Goal: Task Accomplishment & Management: Manage account settings

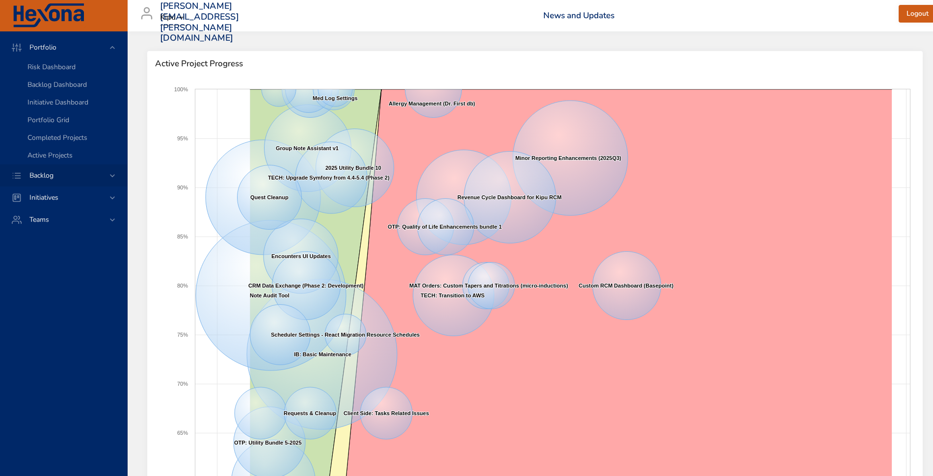
click at [39, 171] on span "Backlog" at bounding box center [42, 175] width 40 height 9
click at [51, 87] on span "Backlog Details" at bounding box center [50, 88] width 47 height 9
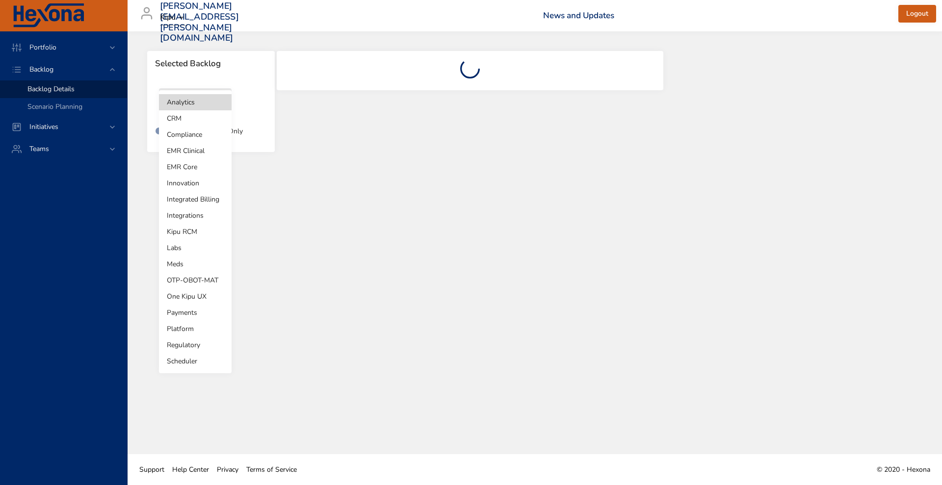
click at [203, 106] on body "Portfolio Backlog Backlog Details Scenario Planning Initiatives Teams [PERSON_N…" at bounding box center [471, 242] width 942 height 485
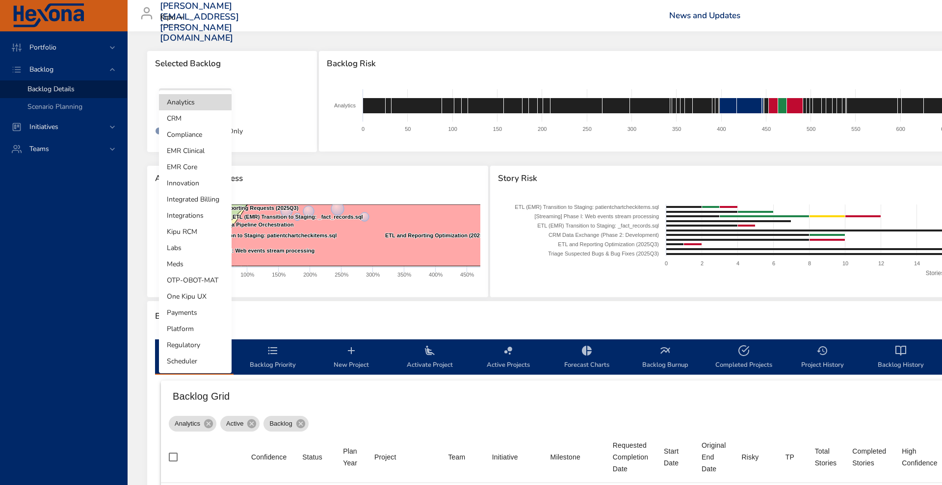
click at [188, 201] on li "Integrated Billing" at bounding box center [195, 199] width 73 height 16
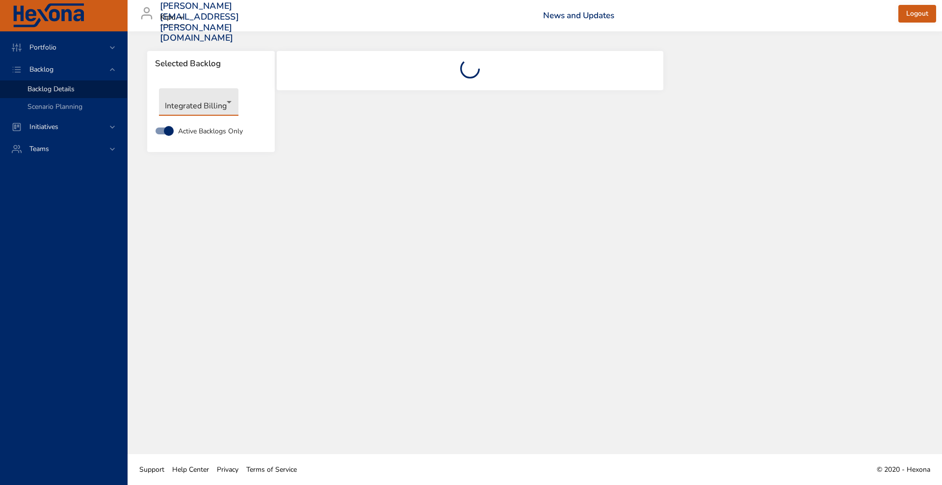
click at [654, 8] on div "[PERSON_NAME][EMAIL_ADDRESS][PERSON_NAME][DOMAIN_NAME] Kipu News and Updates Lo…" at bounding box center [534, 15] width 803 height 31
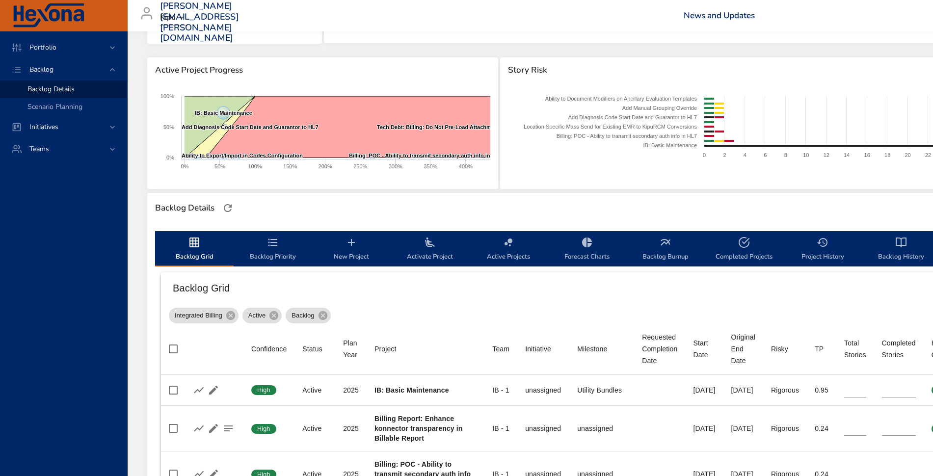
scroll to position [171, 0]
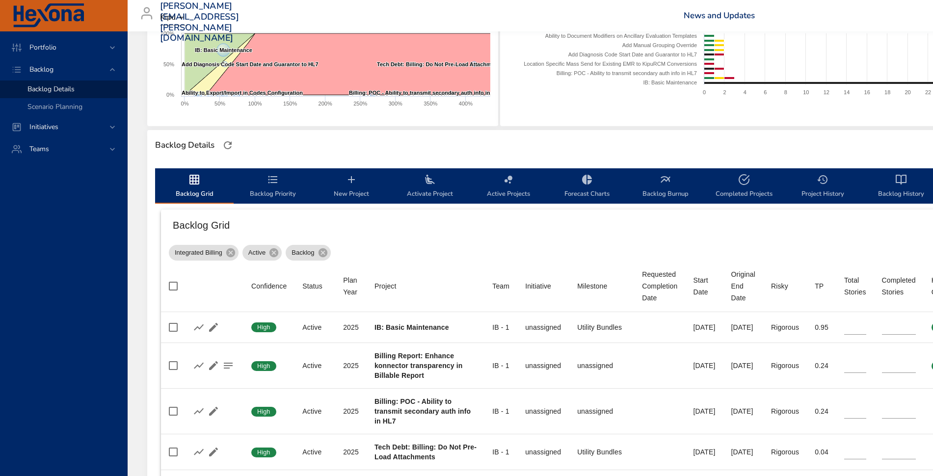
click at [731, 179] on span "Completed Projects" at bounding box center [744, 187] width 67 height 26
select select "***"
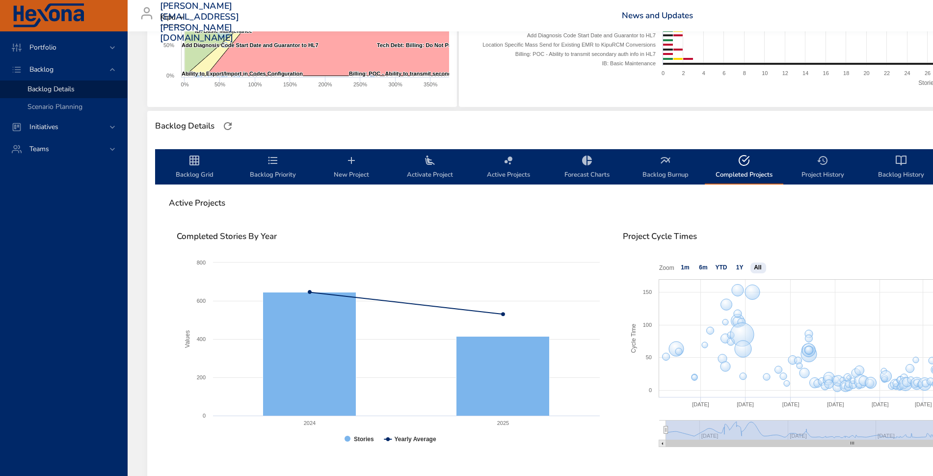
scroll to position [165, 0]
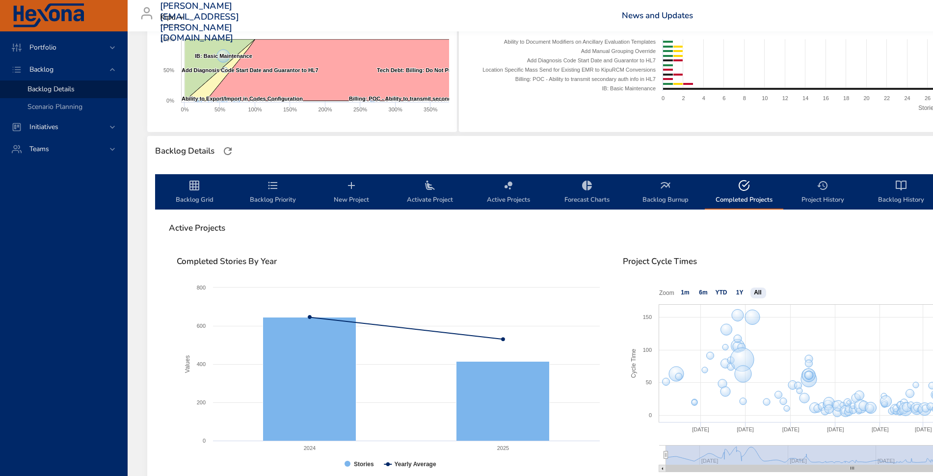
click at [518, 178] on button "Active Projects" at bounding box center [508, 191] width 79 height 35
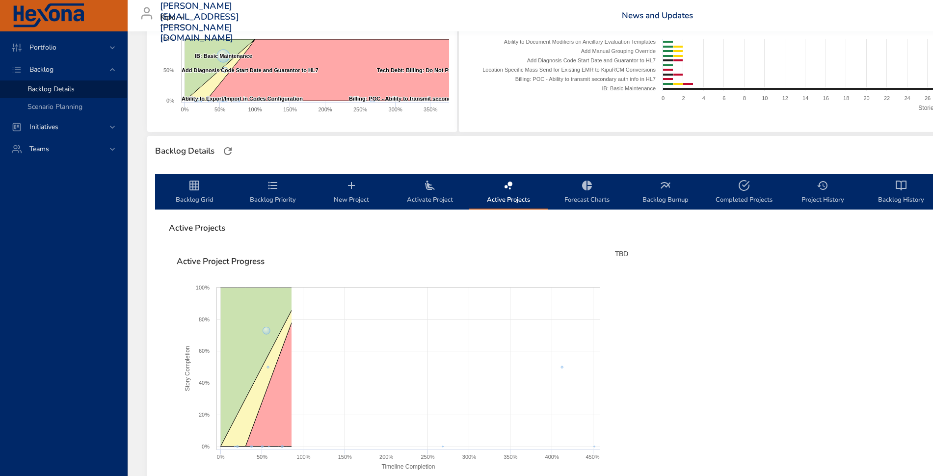
click at [518, 178] on button "Active Projects" at bounding box center [508, 191] width 79 height 35
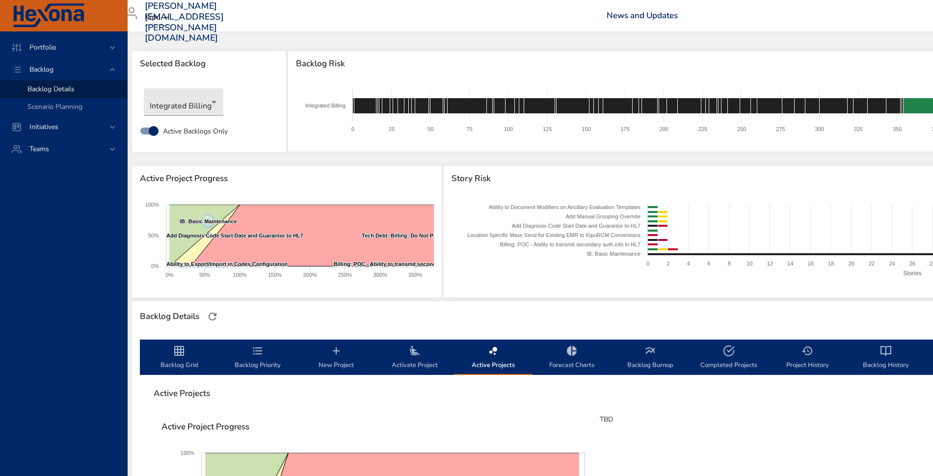
scroll to position [0, 13]
click at [179, 353] on icon "backlog-tab" at bounding box center [182, 351] width 12 height 12
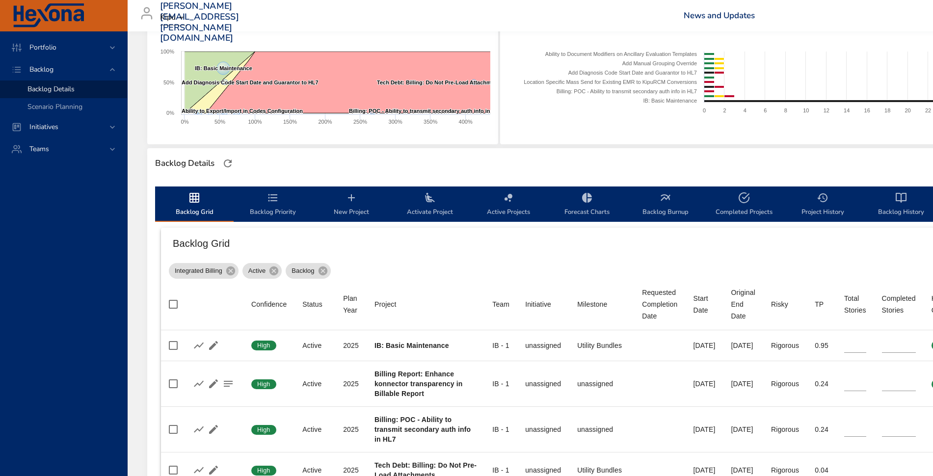
scroll to position [154, 0]
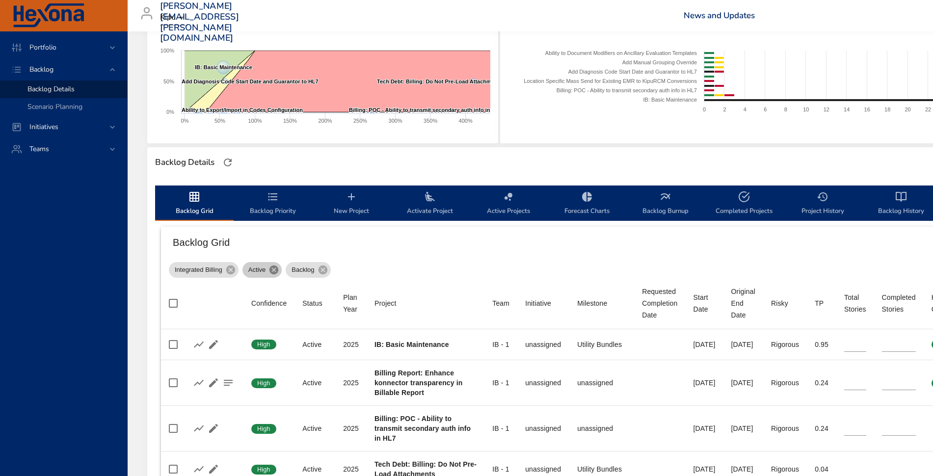
click at [273, 271] on icon at bounding box center [273, 270] width 9 height 9
type input "*"
type input "**"
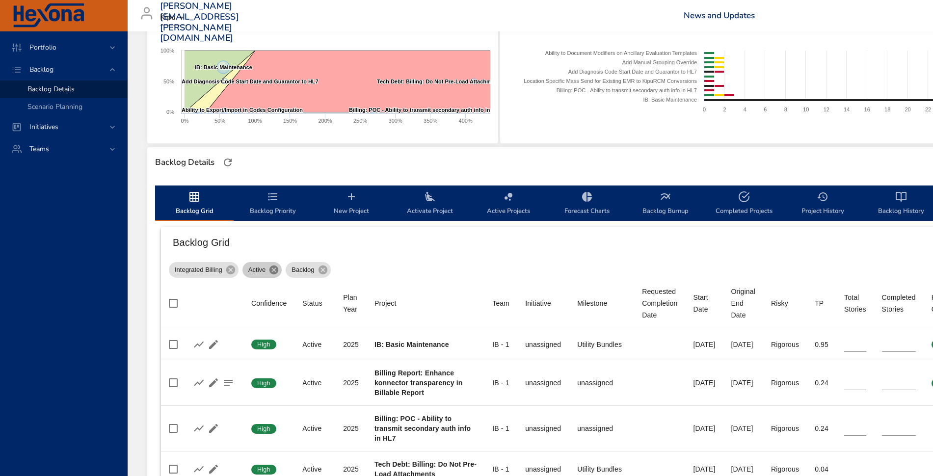
type input "*"
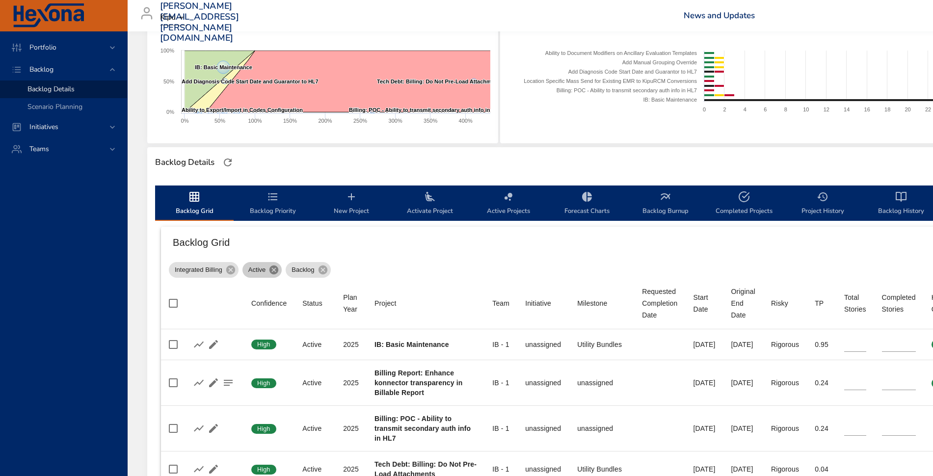
type input "*"
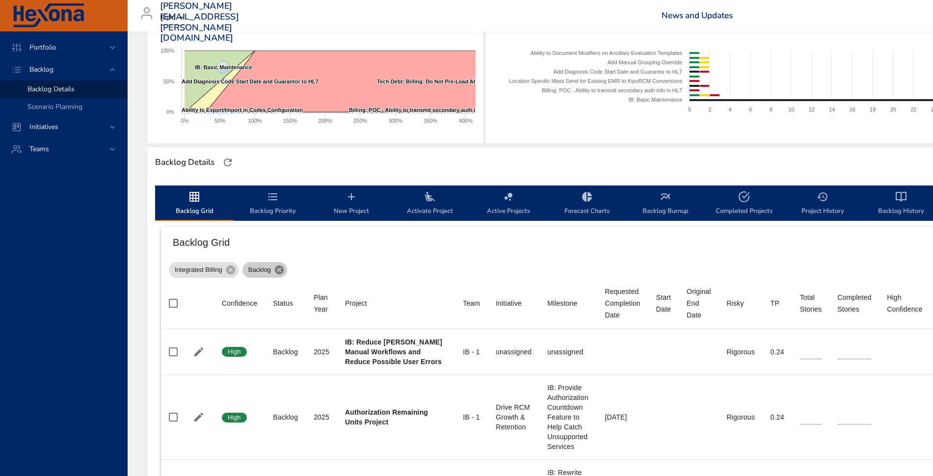
click at [275, 270] on icon at bounding box center [279, 270] width 9 height 9
type input "**"
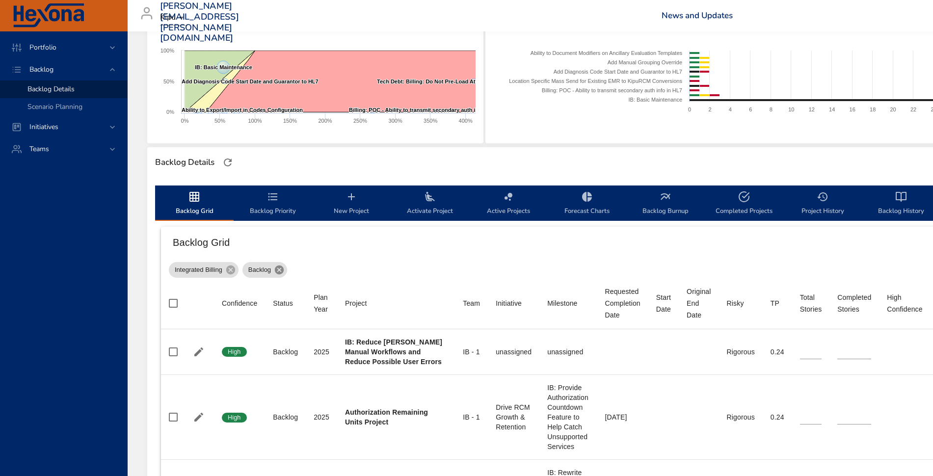
type input "*"
type input "**"
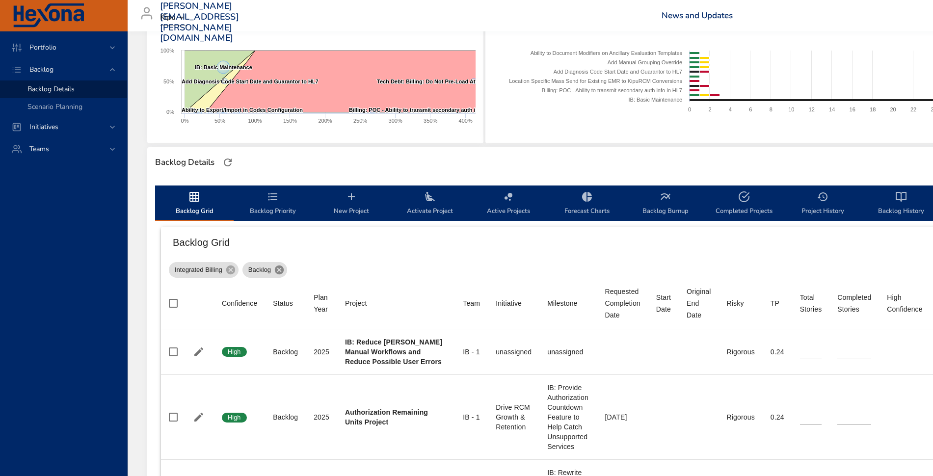
type input "**"
type input "*"
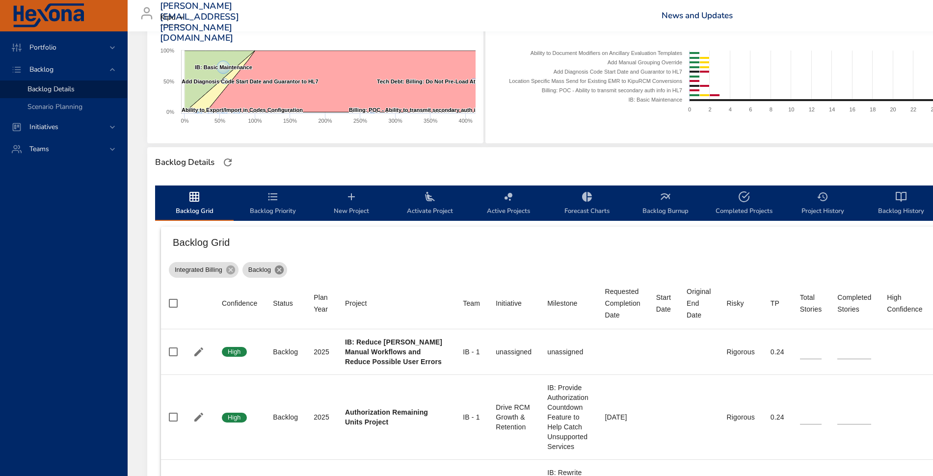
type input "*"
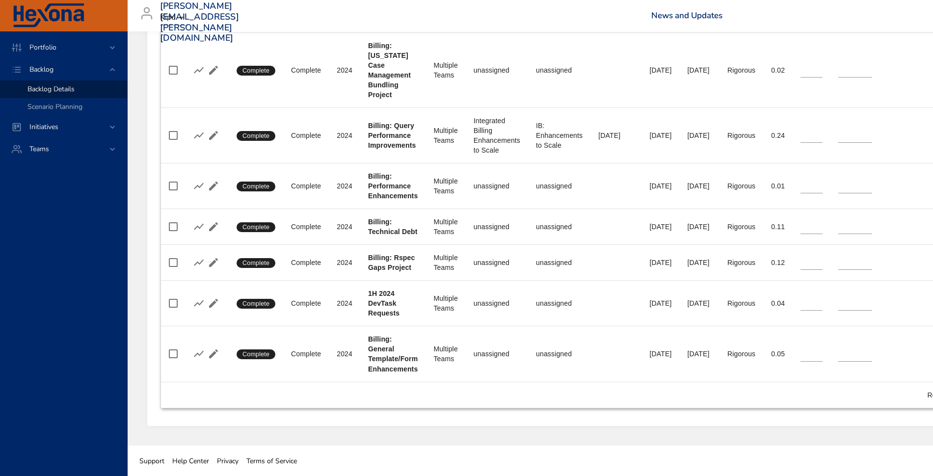
scroll to position [797, 0]
click at [371, 276] on td "Project Billing: Rspec Gaps Project" at bounding box center [392, 262] width 65 height 36
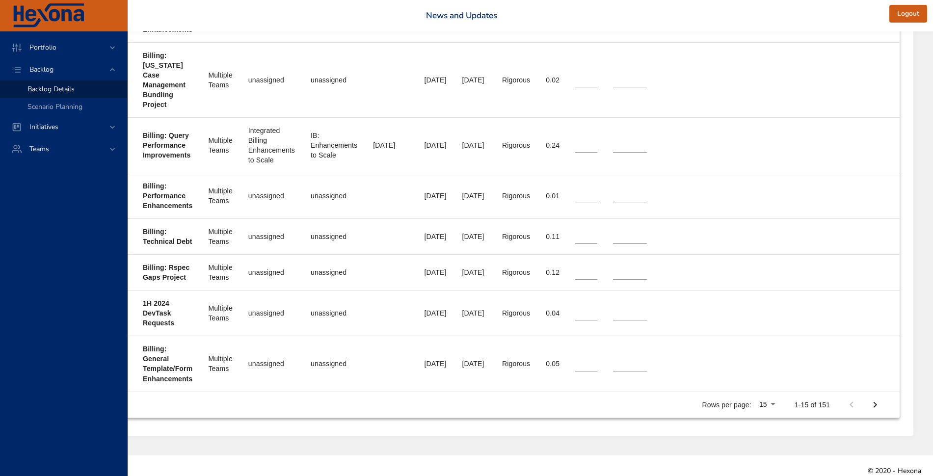
scroll to position [797, 249]
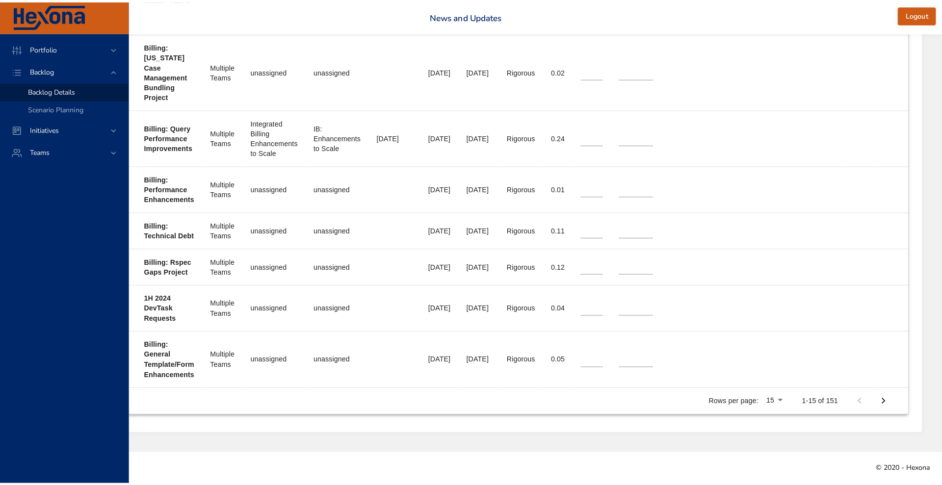
scroll to position [787, 240]
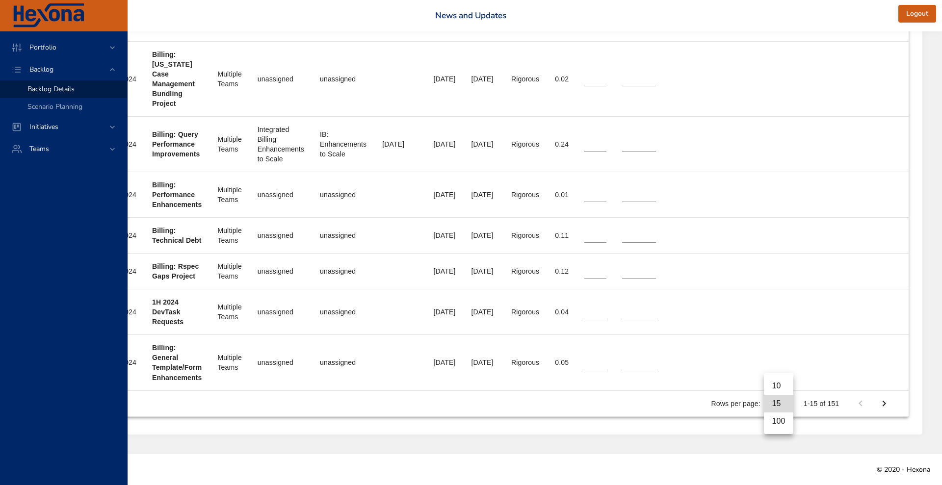
click at [774, 427] on li "100" at bounding box center [778, 422] width 29 height 18
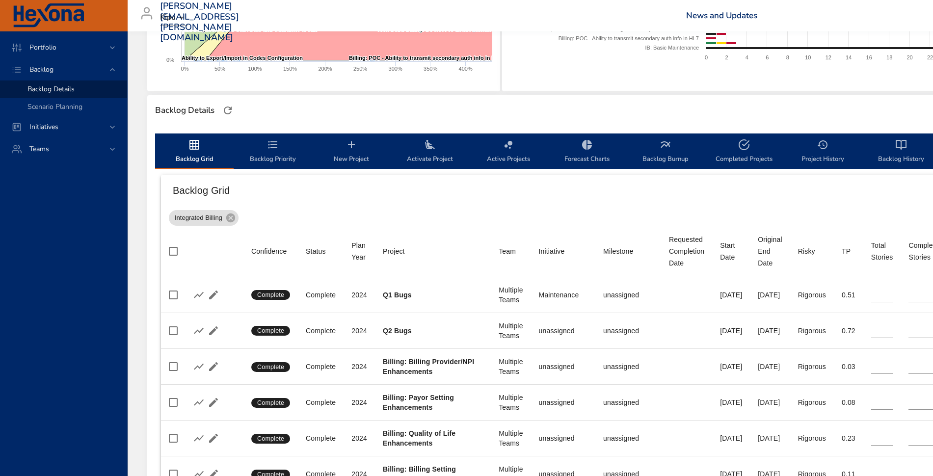
scroll to position [207, 0]
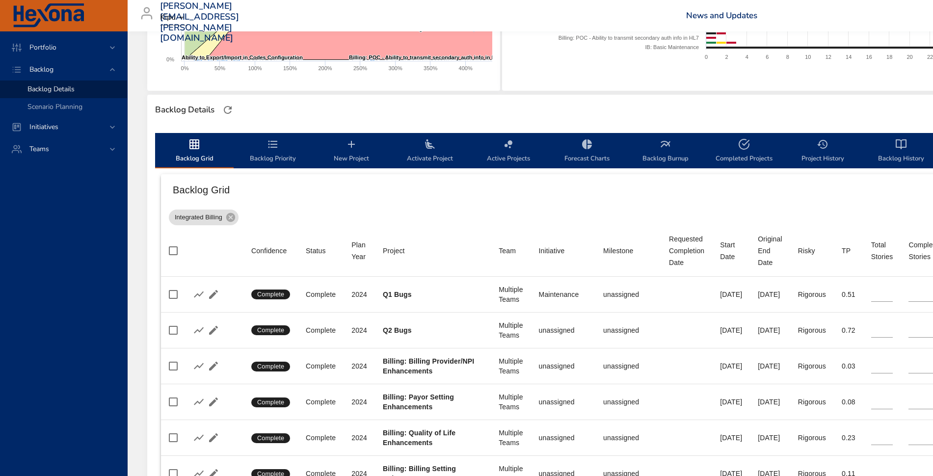
click at [396, 251] on div "Project" at bounding box center [394, 251] width 22 height 12
type input "*"
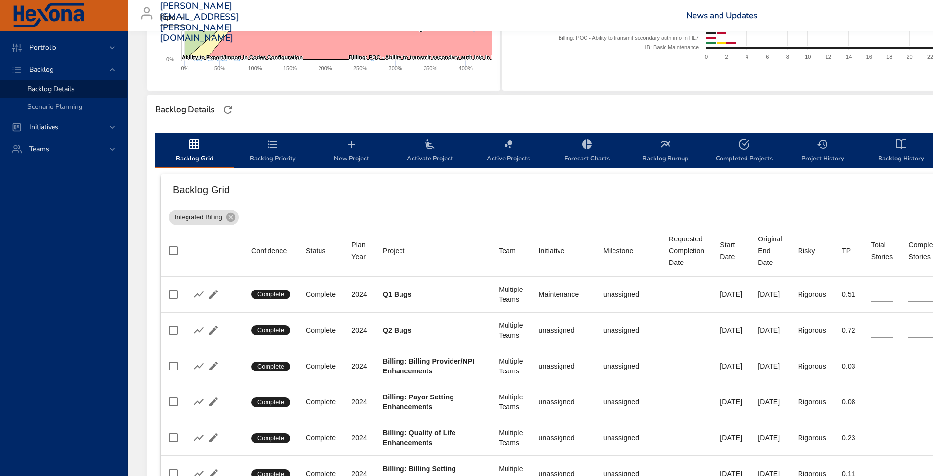
type input "*"
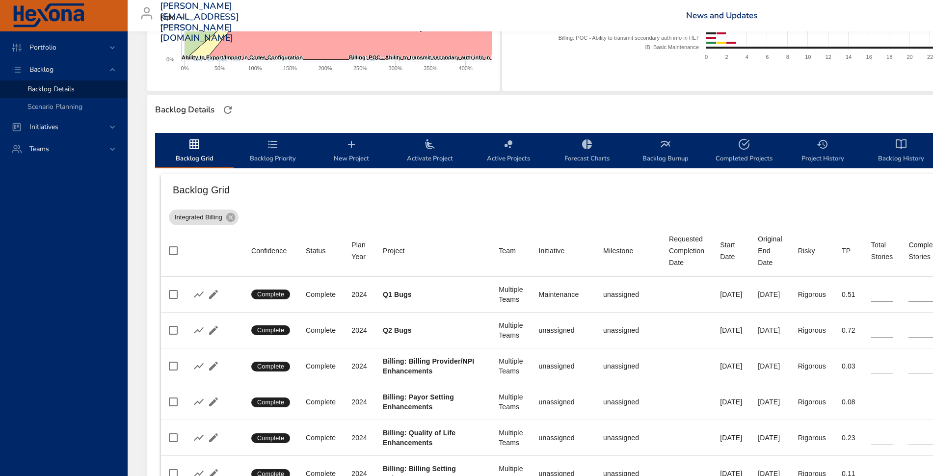
type input "*"
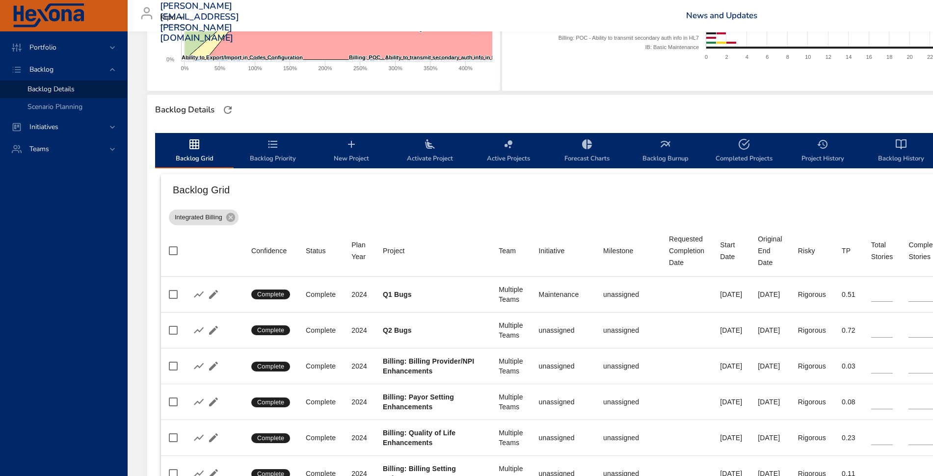
type input "*"
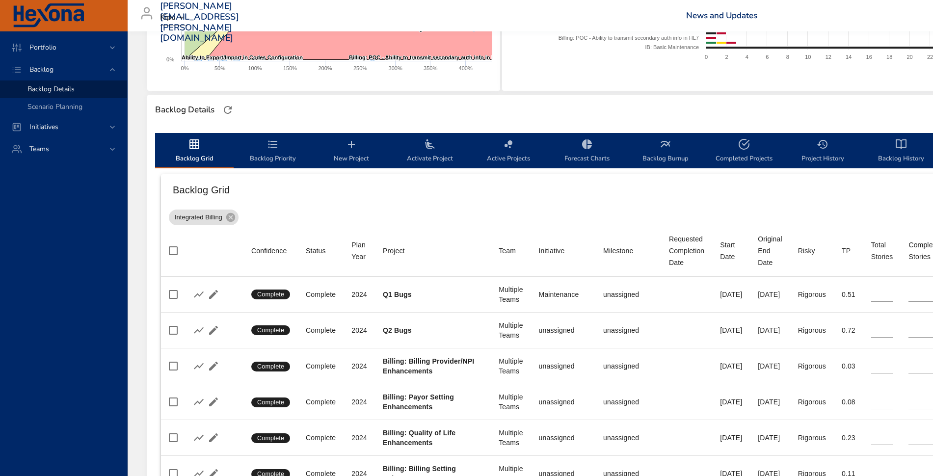
type input "*"
type input "**"
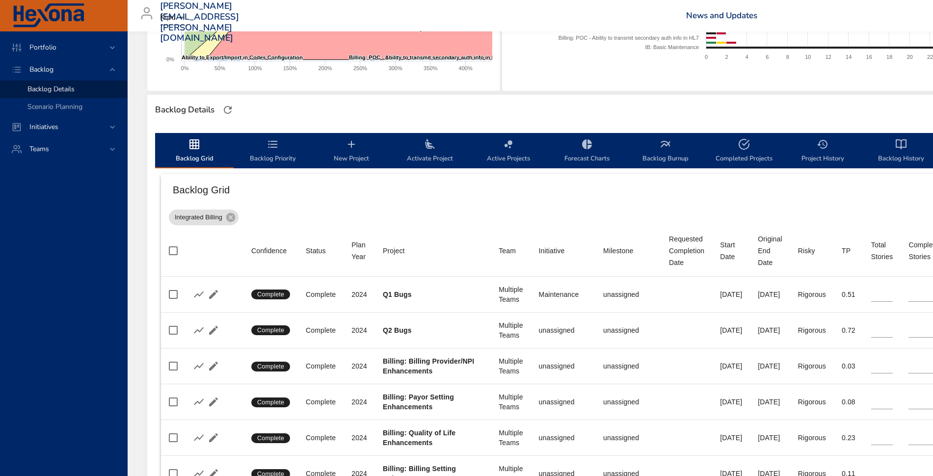
type input "**"
type input "*"
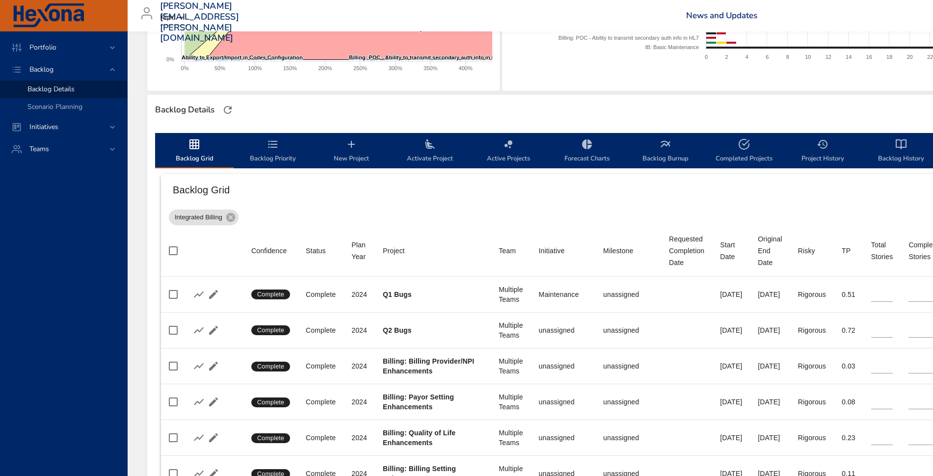
type input "*"
type input "**"
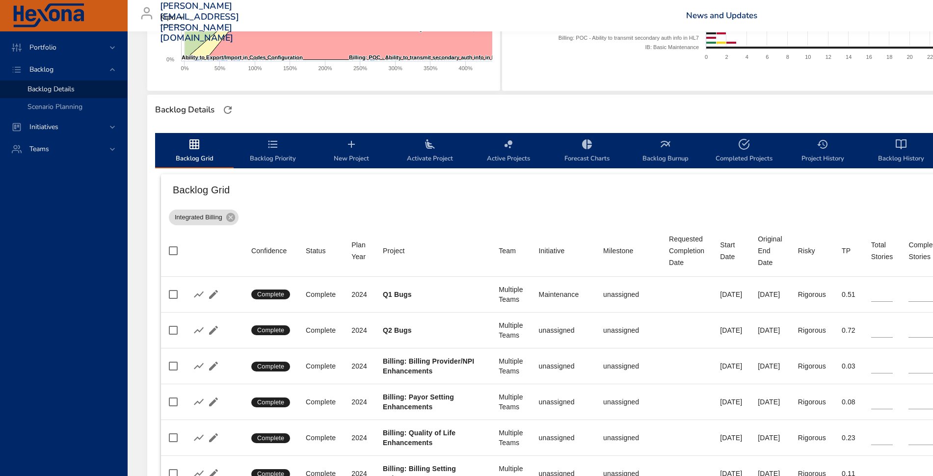
type input "*"
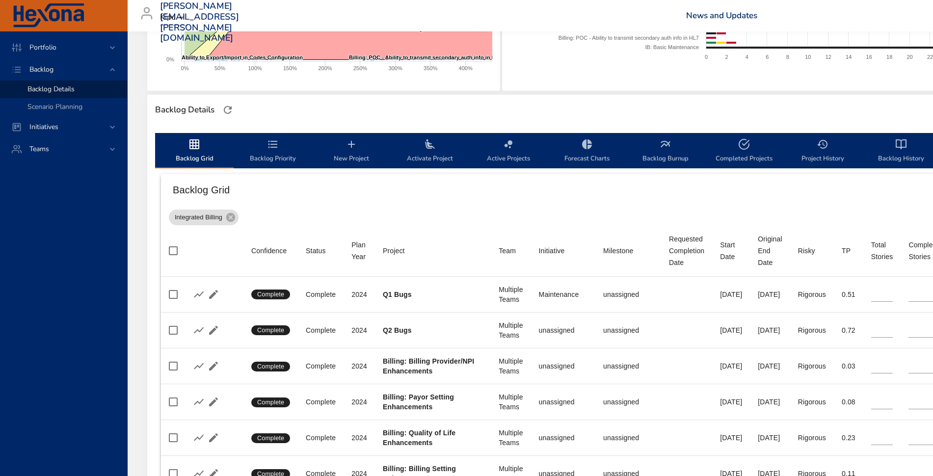
type input "*"
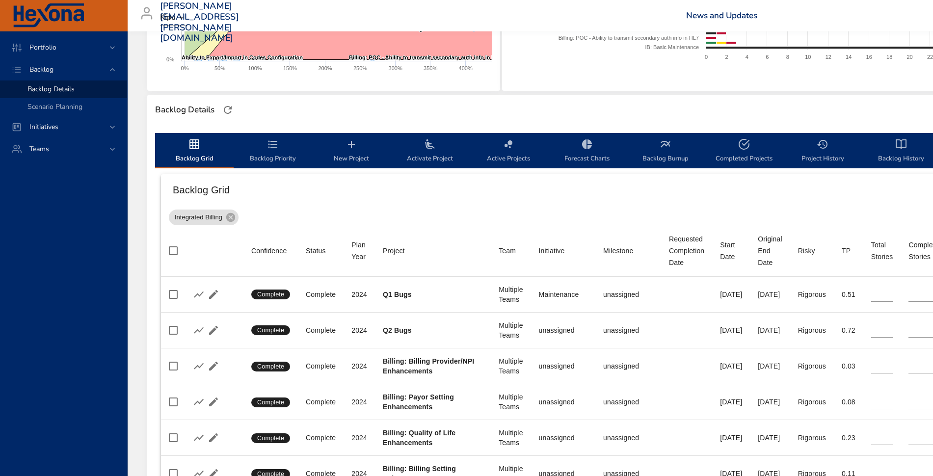
type input "*"
type input "**"
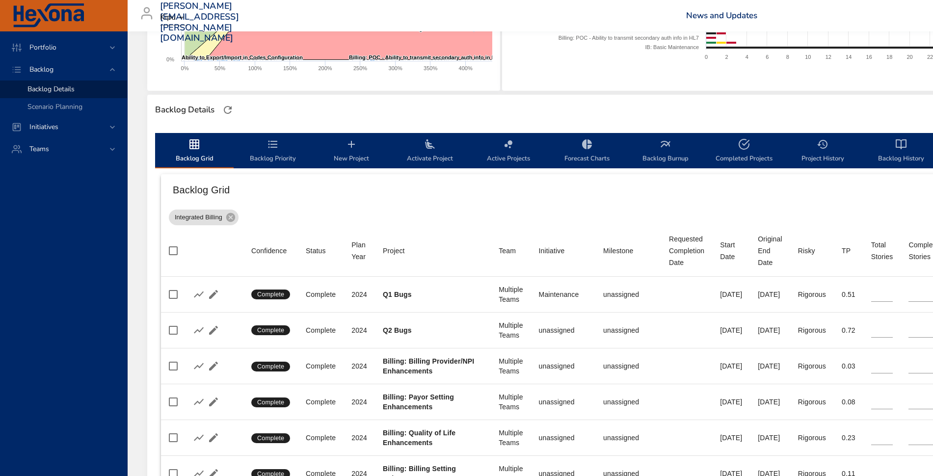
type input "**"
type input "*"
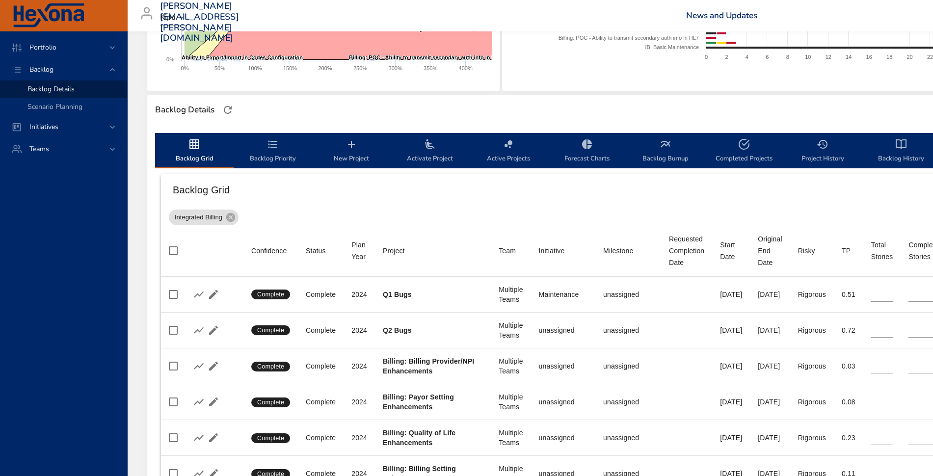
type input "*"
type input "**"
type input "*"
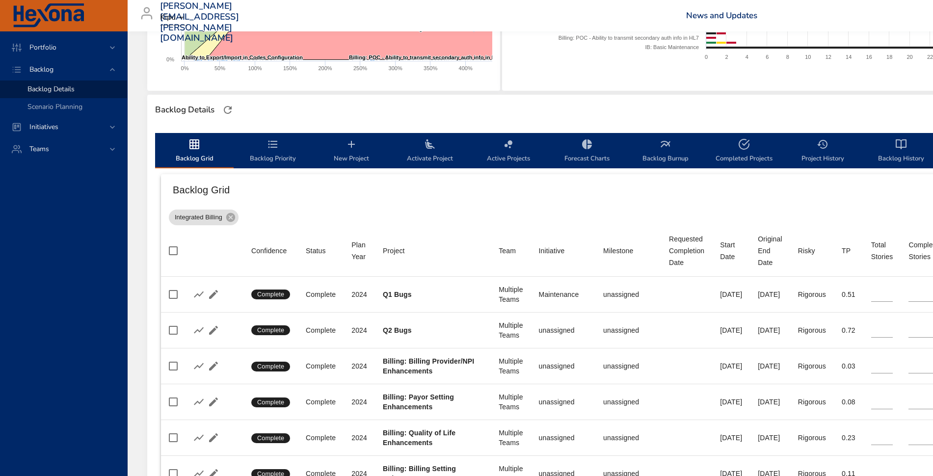
type input "*"
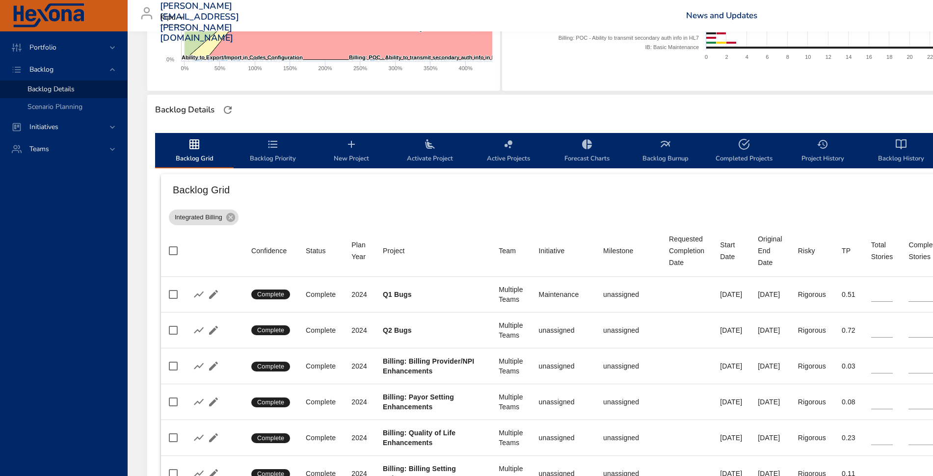
type input "*"
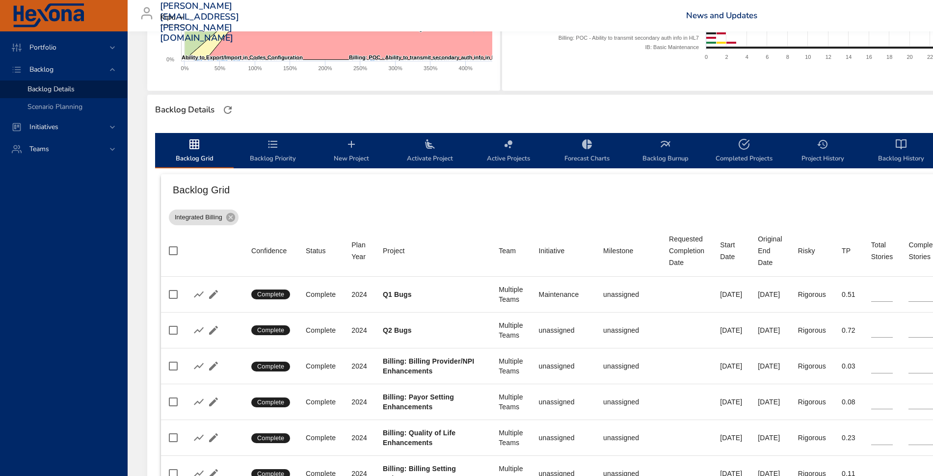
type input "*"
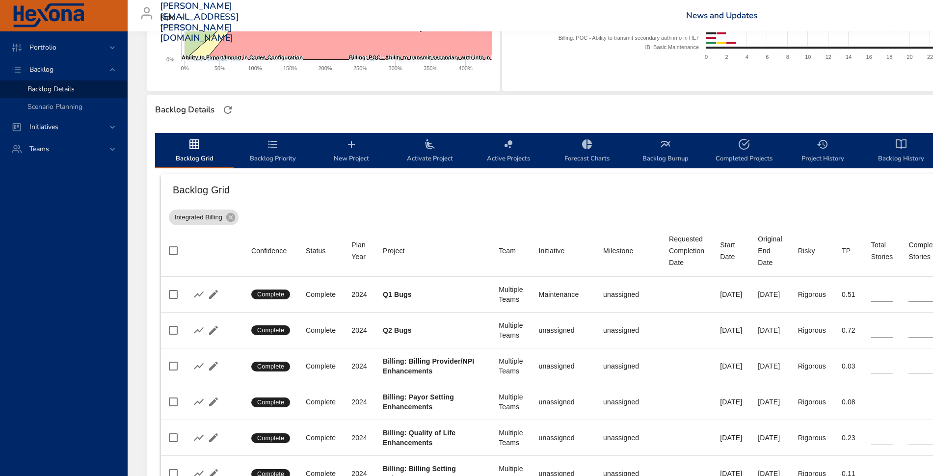
type input "**"
type input "*"
type input "**"
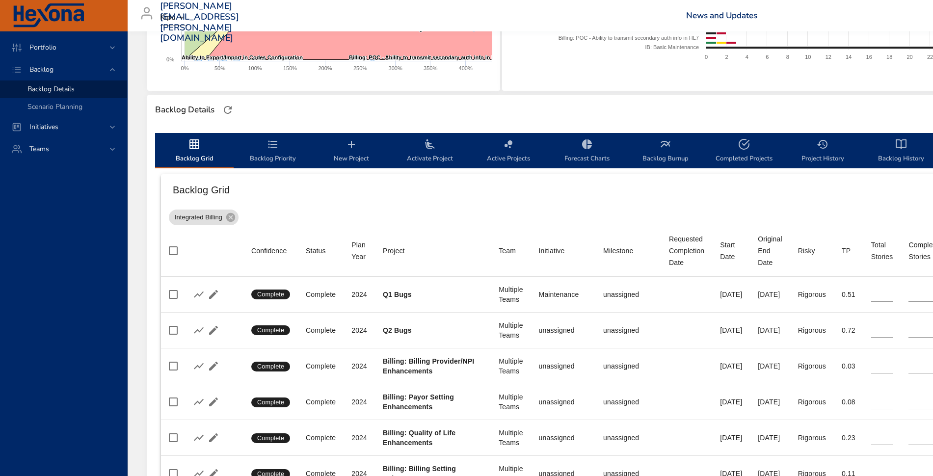
type input "**"
type input "*"
type input "**"
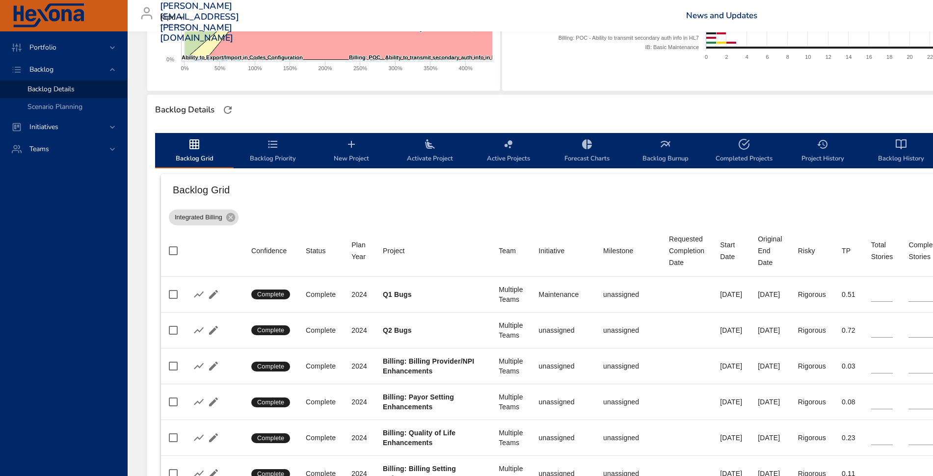
type input "*"
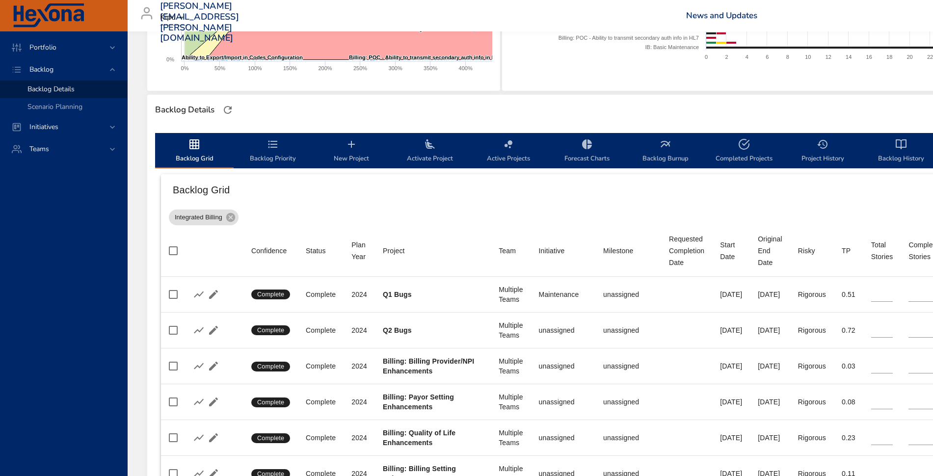
type input "*"
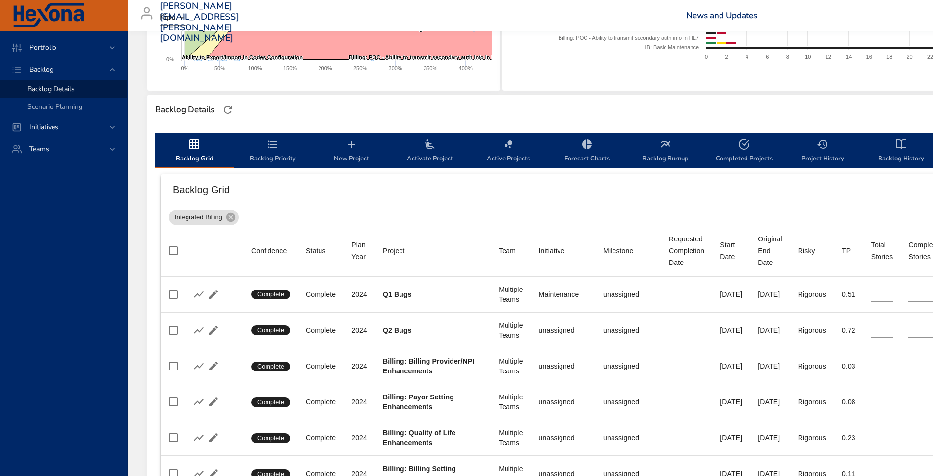
type input "*"
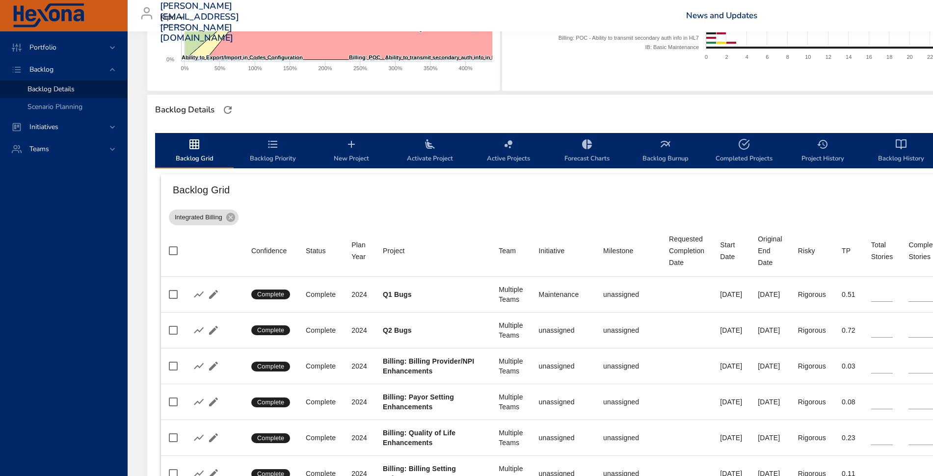
type input "**"
type input "*"
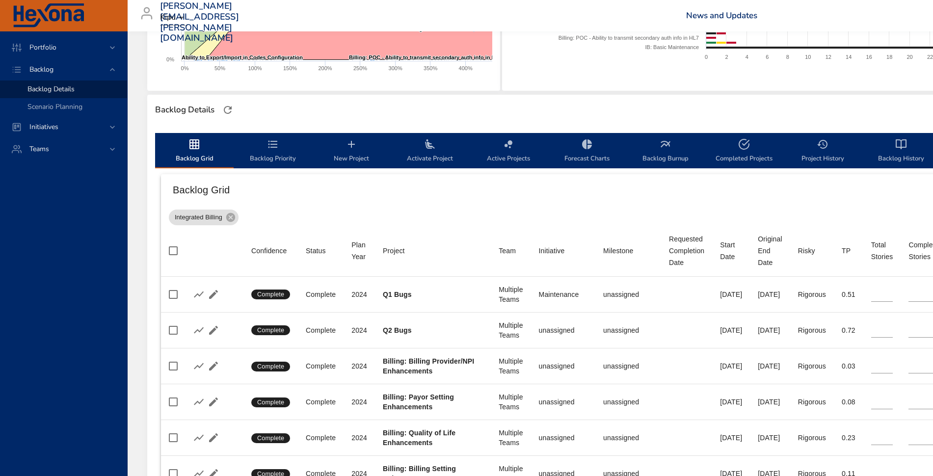
type input "*"
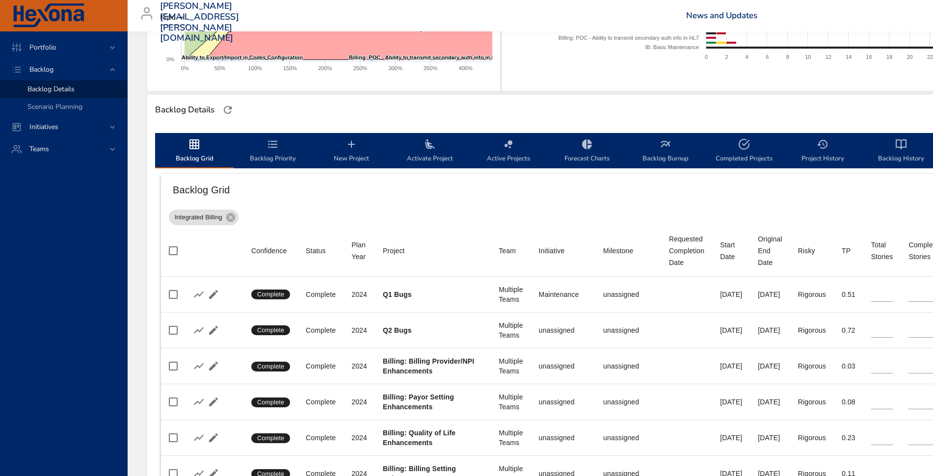
type input "*"
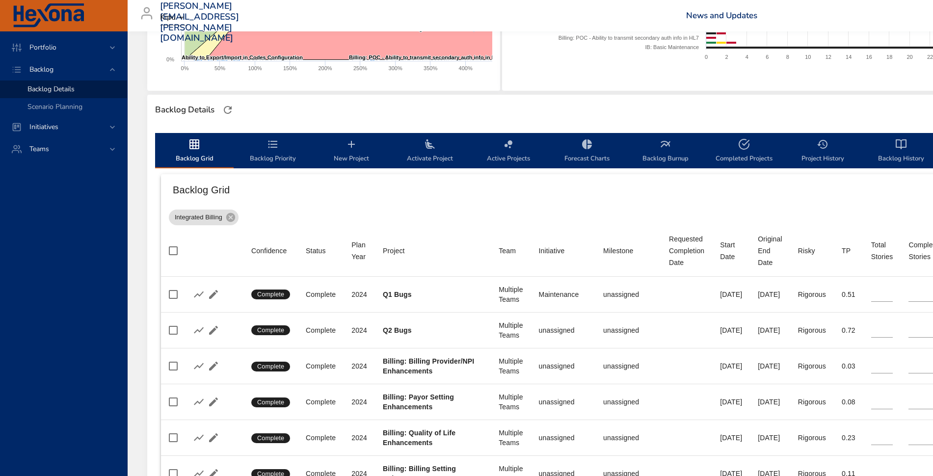
type input "*"
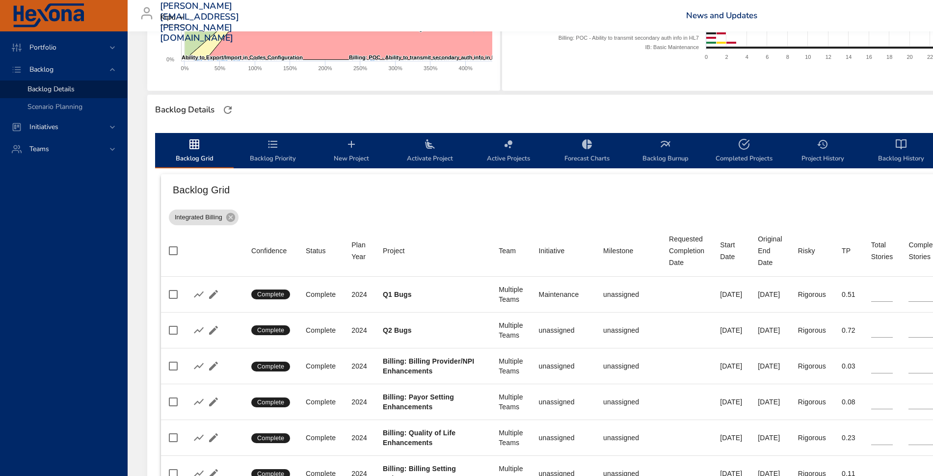
type input "*"
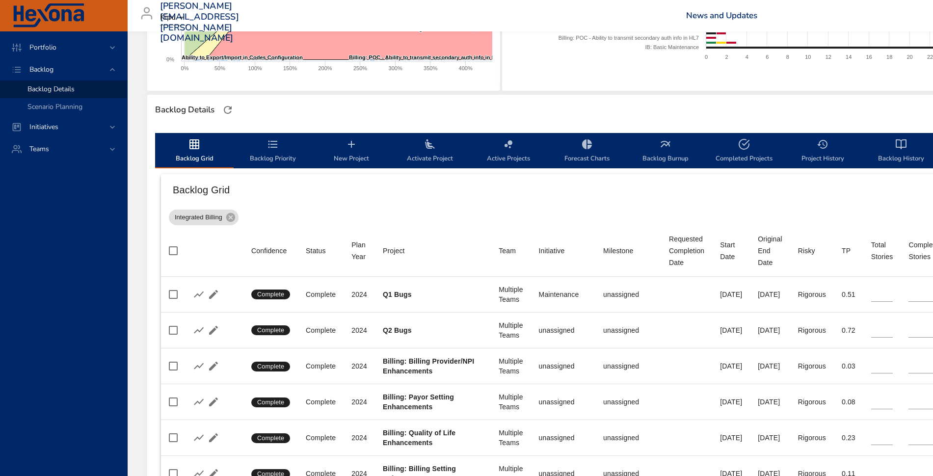
type input "*"
type input "**"
type input "*"
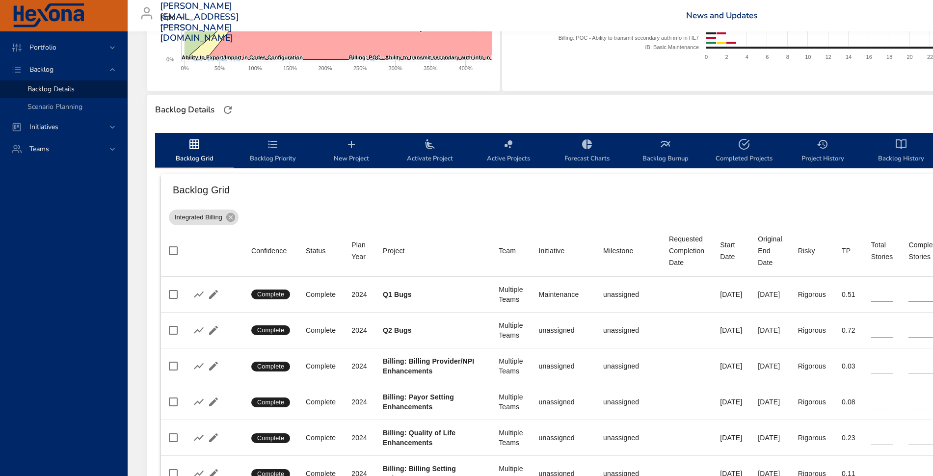
type input "*"
type input "***"
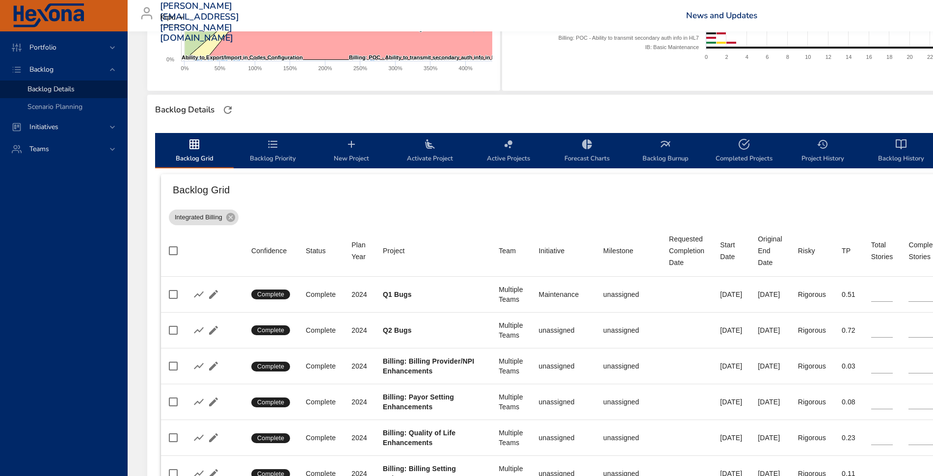
type input "***"
type input "**"
type input "*"
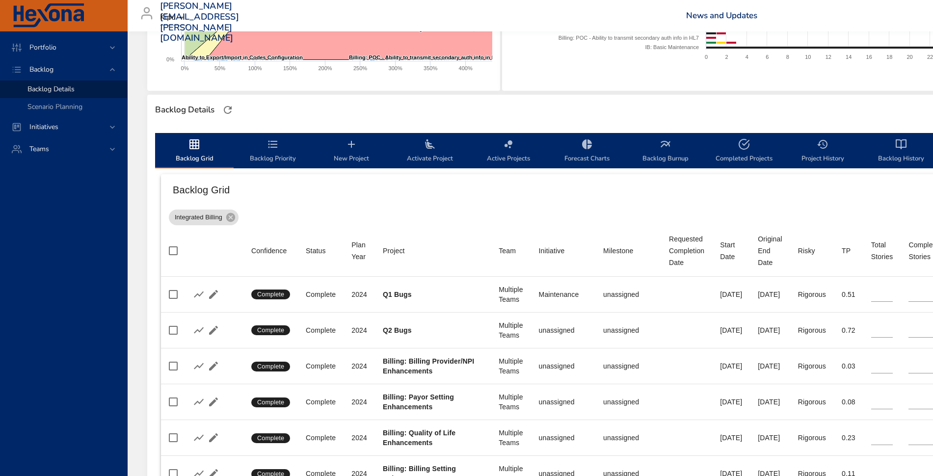
type input "*"
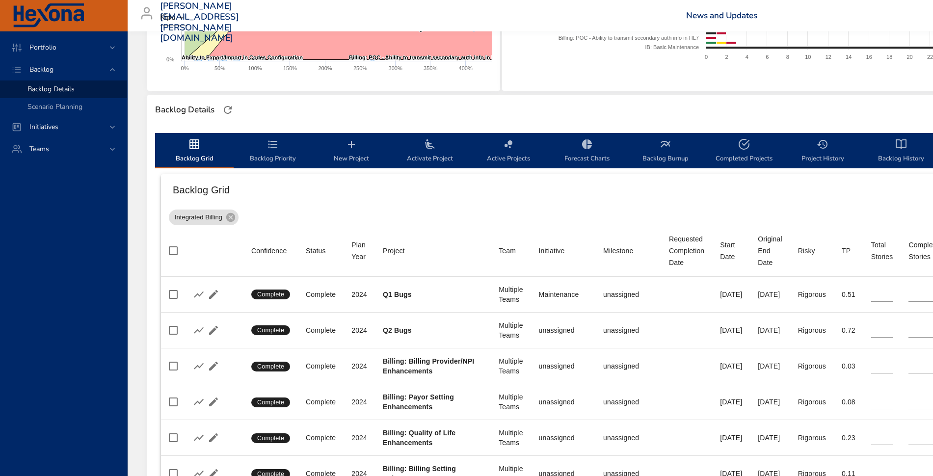
type input "*"
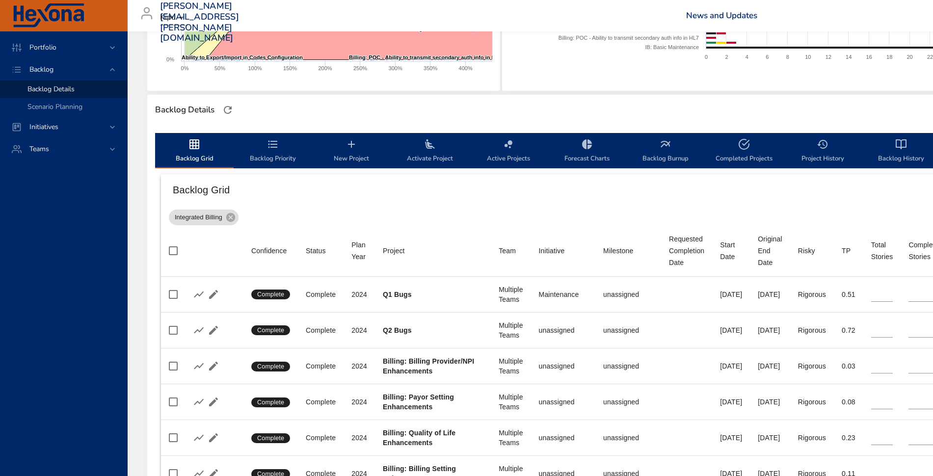
type input "*"
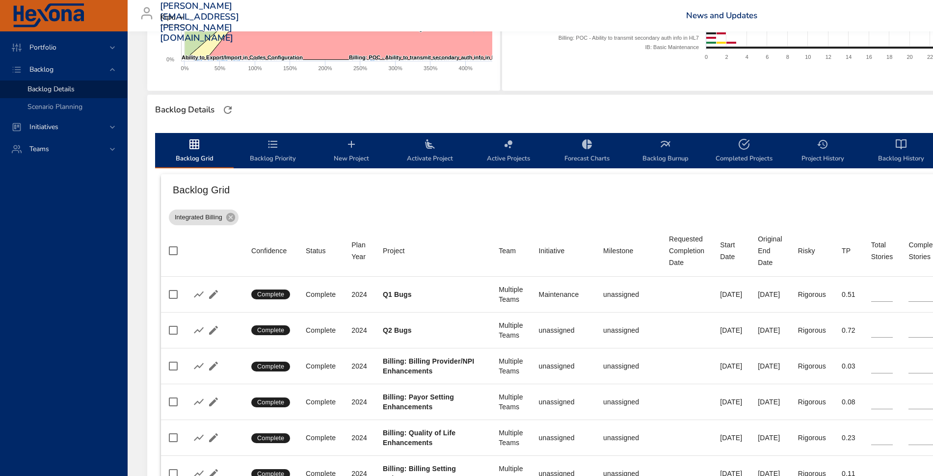
type input "*"
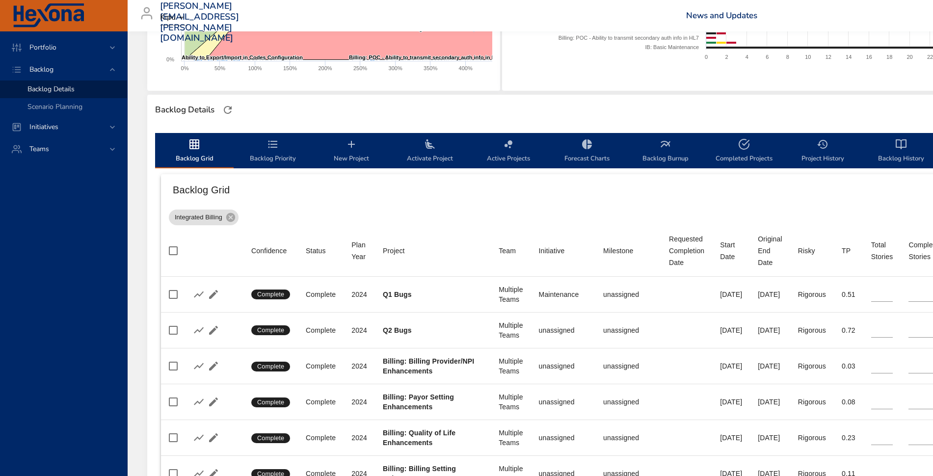
type input "*"
type input "**"
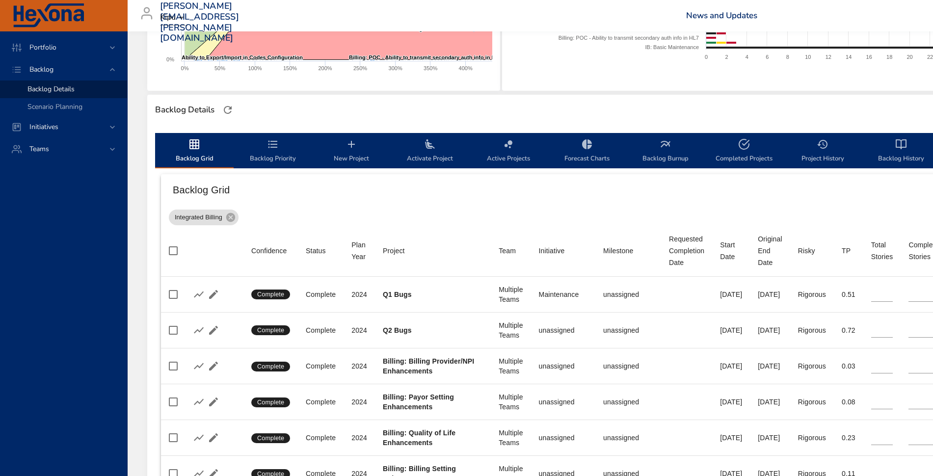
type input "**"
type input "*"
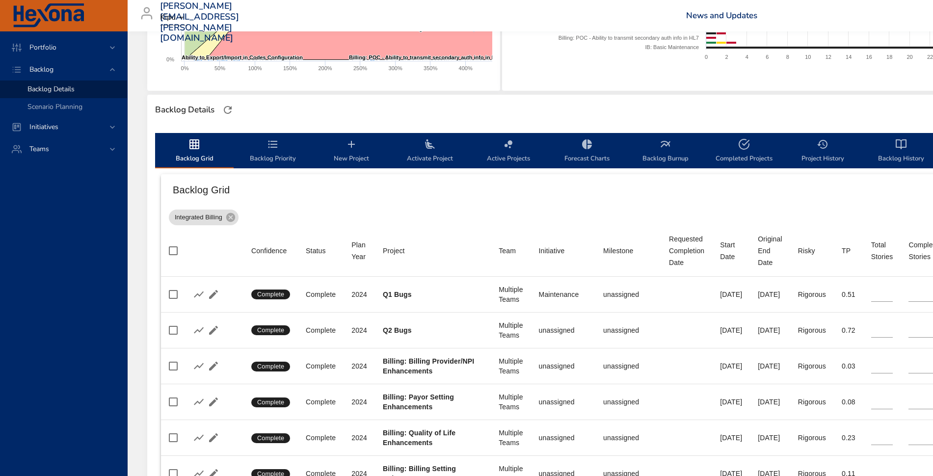
type input "*"
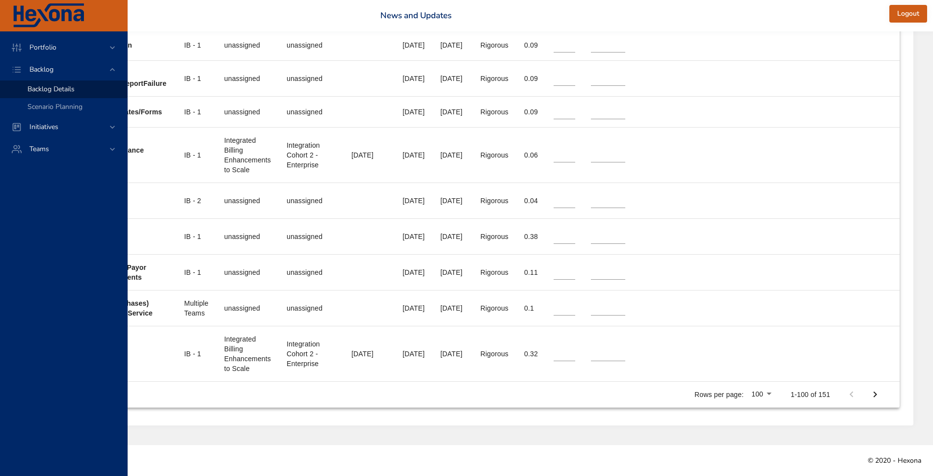
scroll to position [4551, 380]
click at [870, 390] on icon "Next Page" at bounding box center [875, 395] width 12 height 12
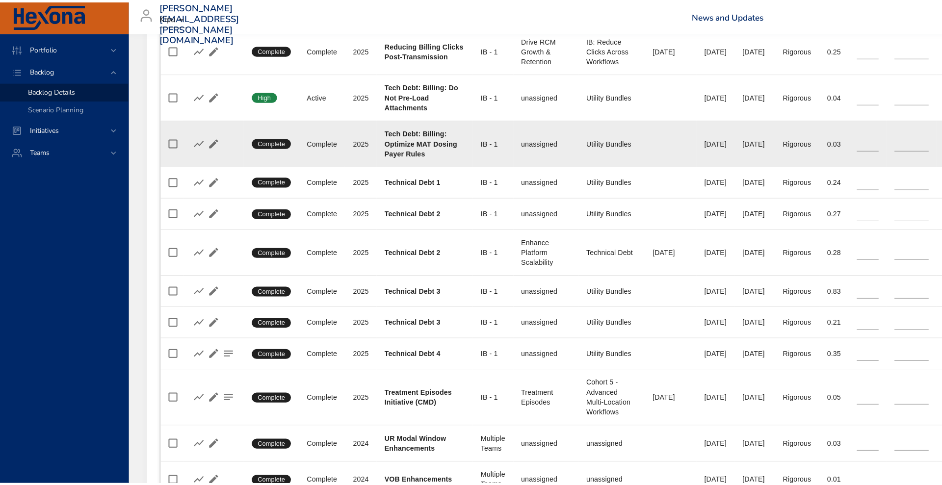
scroll to position [2194, 0]
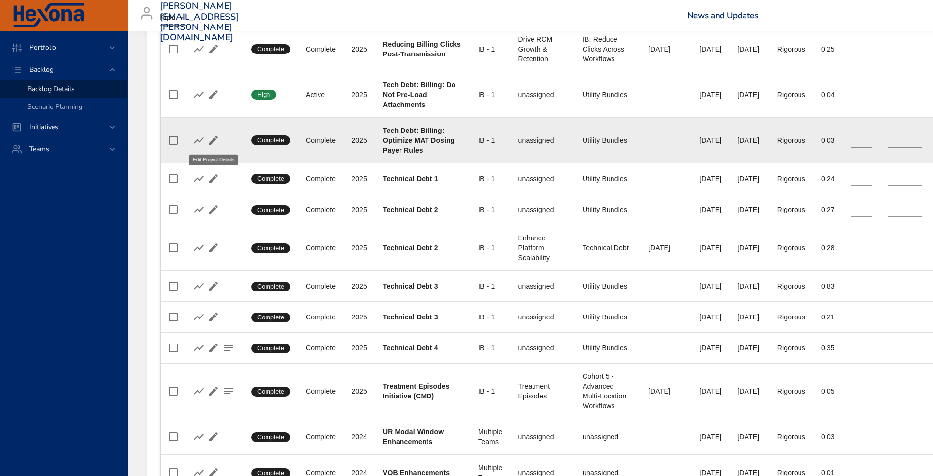
click at [217, 138] on icon "button" at bounding box center [214, 140] width 12 height 12
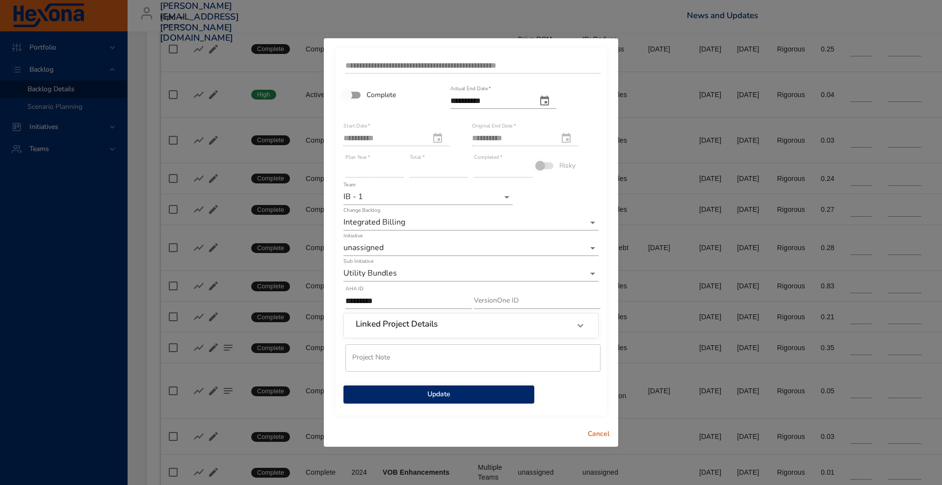
click at [506, 389] on span "Update" at bounding box center [438, 395] width 175 height 12
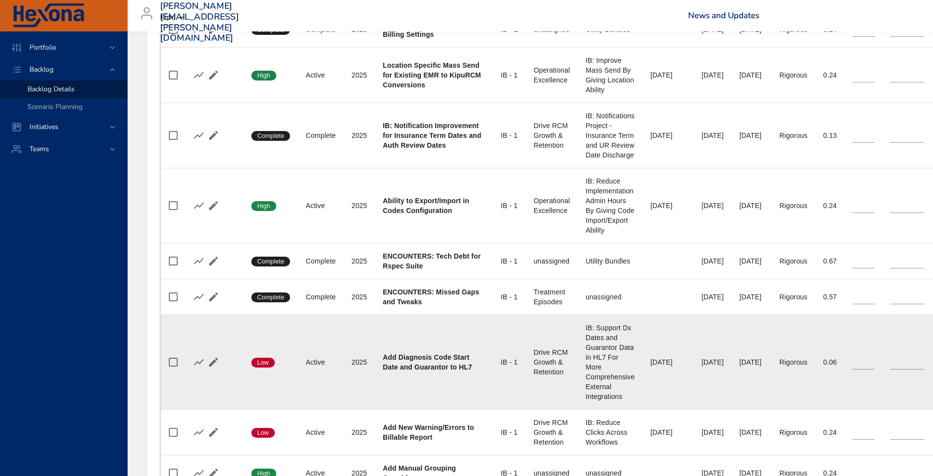
scroll to position [1397, 0]
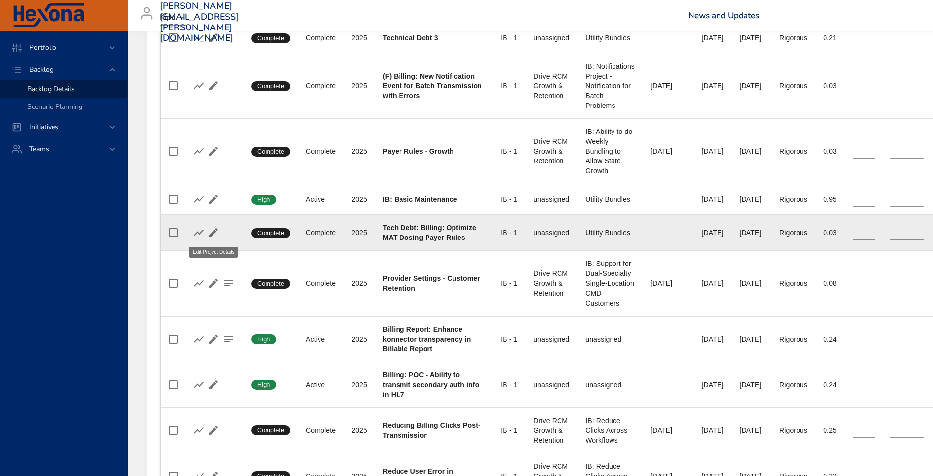
click at [215, 230] on icon "button" at bounding box center [213, 232] width 9 height 9
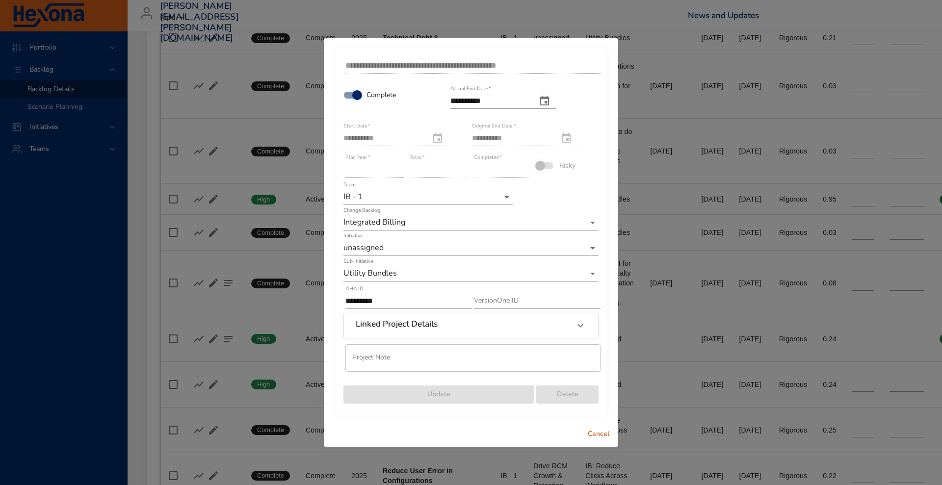
click at [593, 434] on span "Cancel" at bounding box center [599, 434] width 24 height 12
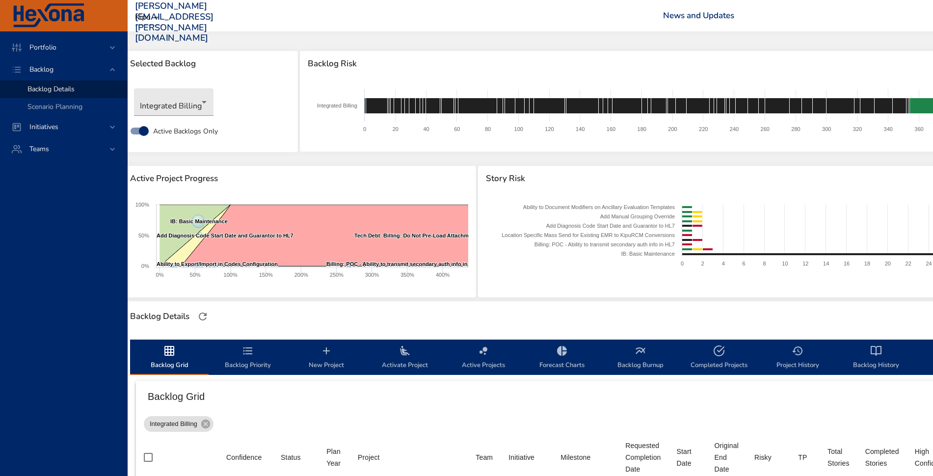
scroll to position [0, 0]
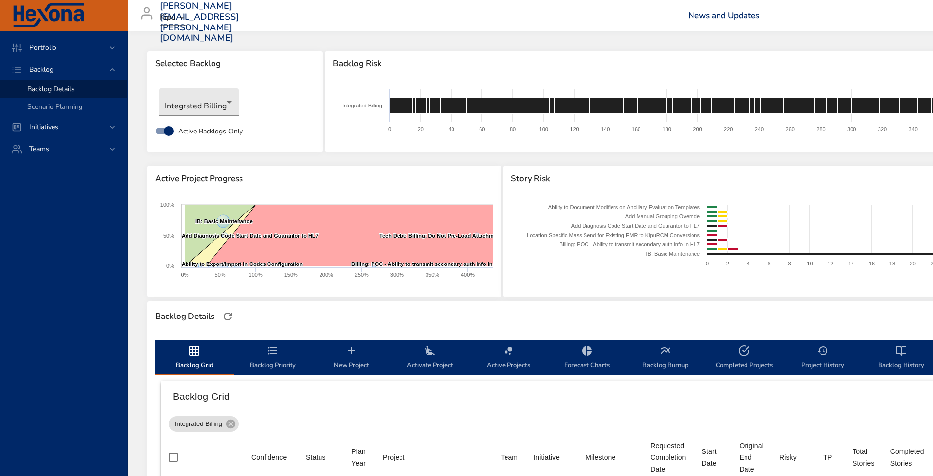
click at [273, 354] on icon "backlog-tab" at bounding box center [273, 351] width 12 height 12
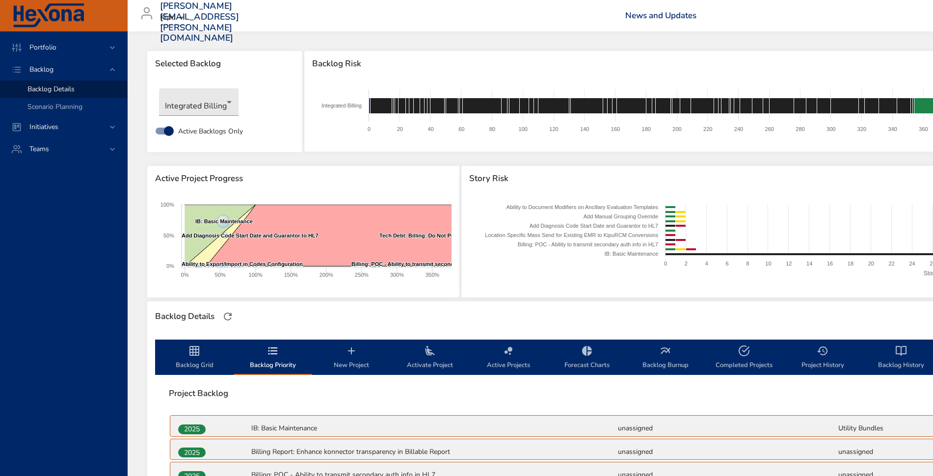
click at [201, 360] on span "Backlog Grid" at bounding box center [194, 358] width 67 height 26
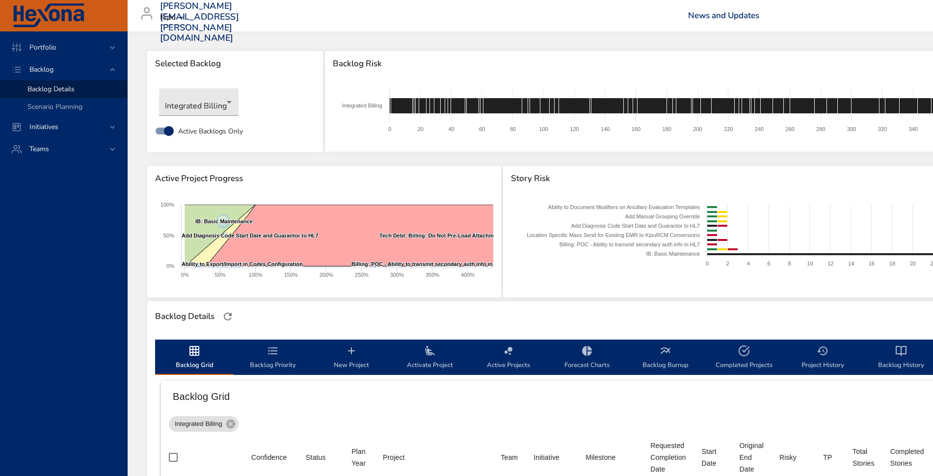
scroll to position [41, 0]
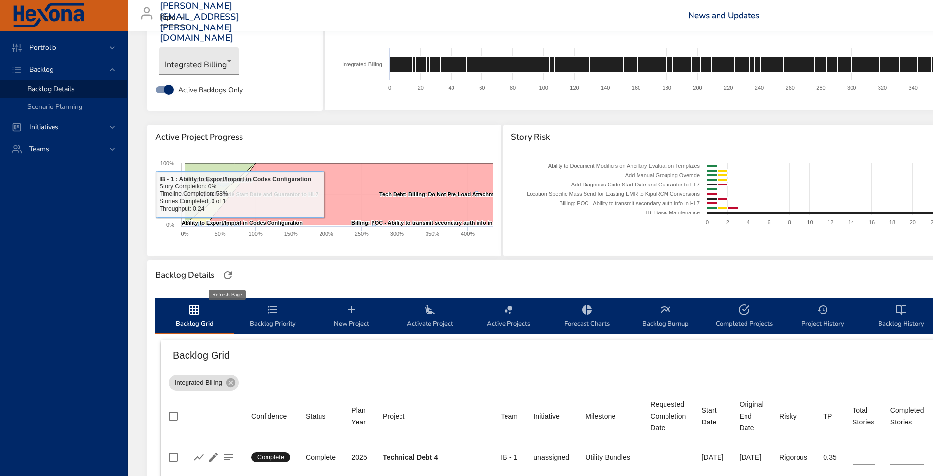
click at [232, 272] on icon "button" at bounding box center [228, 275] width 12 height 12
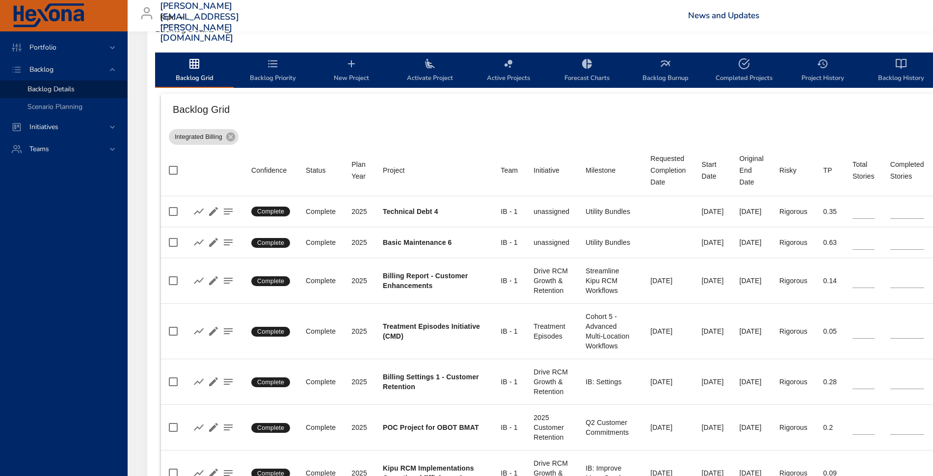
scroll to position [238, 0]
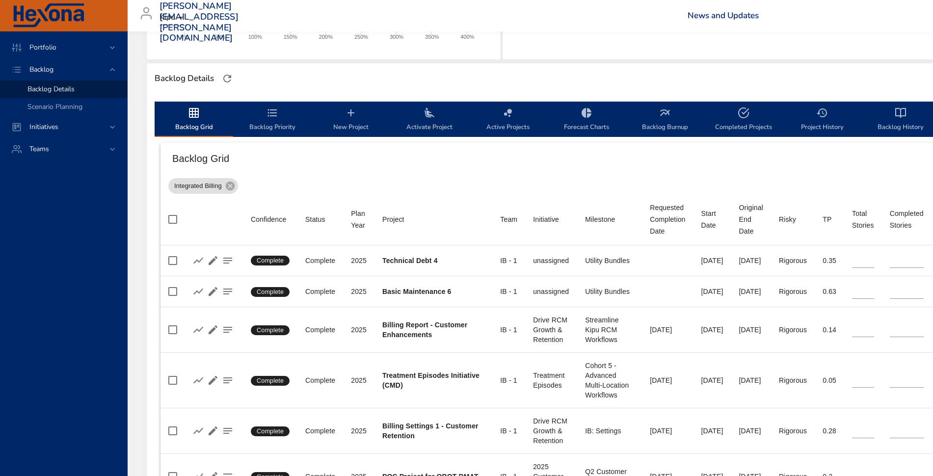
click at [283, 120] on span "Backlog Priority" at bounding box center [272, 120] width 67 height 26
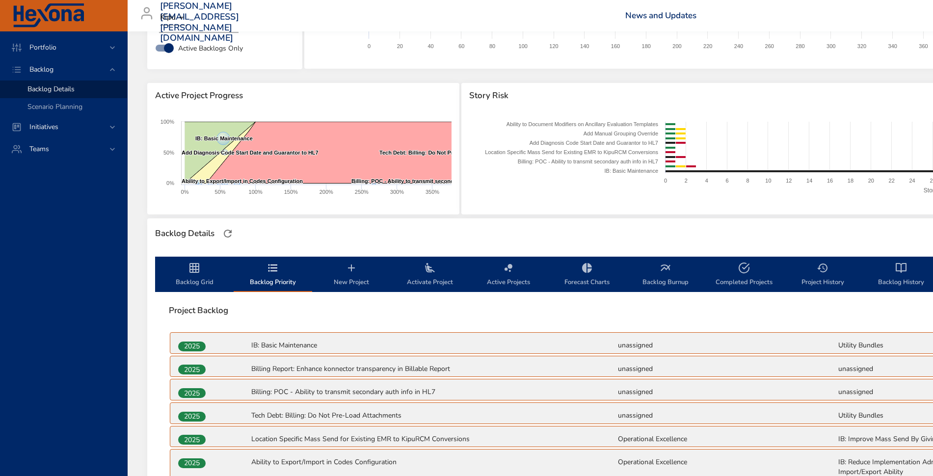
scroll to position [0, 0]
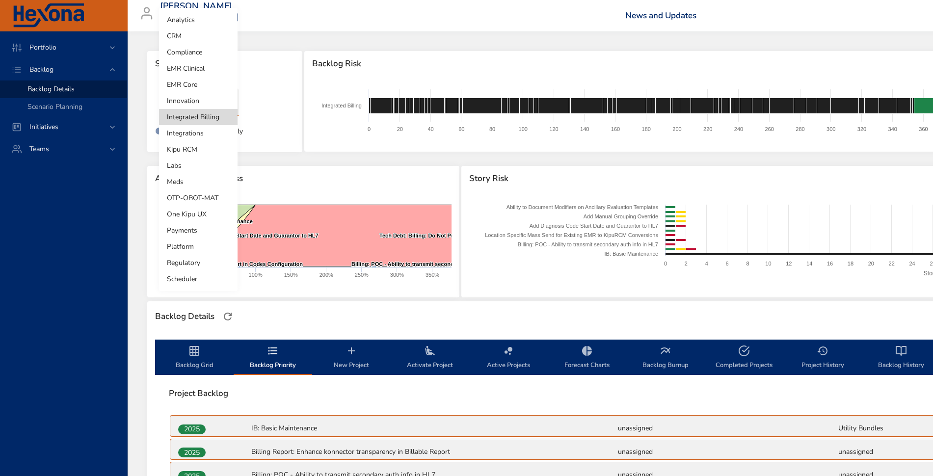
click at [174, 95] on body "Portfolio Backlog Backlog Details Scenario Planning Initiatives Teams [PERSON_N…" at bounding box center [466, 238] width 933 height 476
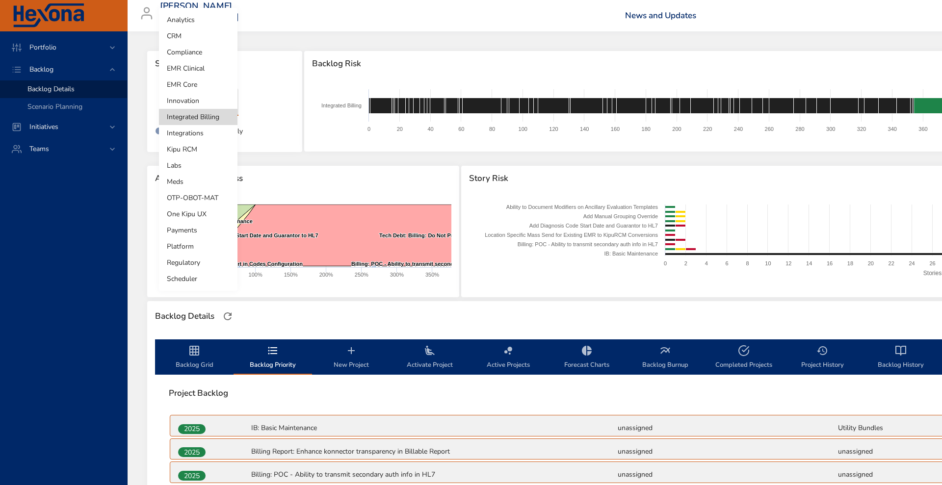
click at [183, 131] on li "Integrations" at bounding box center [198, 133] width 79 height 16
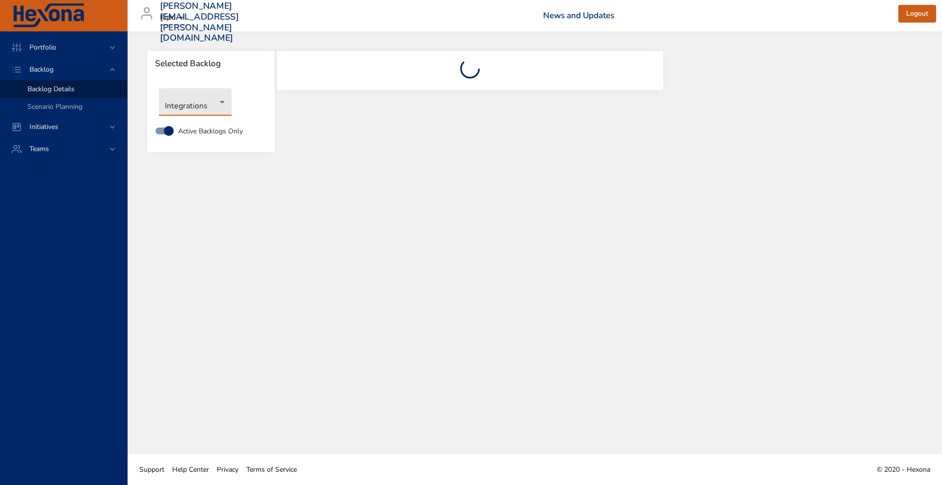
click at [197, 106] on body "Portfolio Backlog Backlog Details Scenario Planning Initiatives Teams [PERSON_N…" at bounding box center [471, 242] width 942 height 485
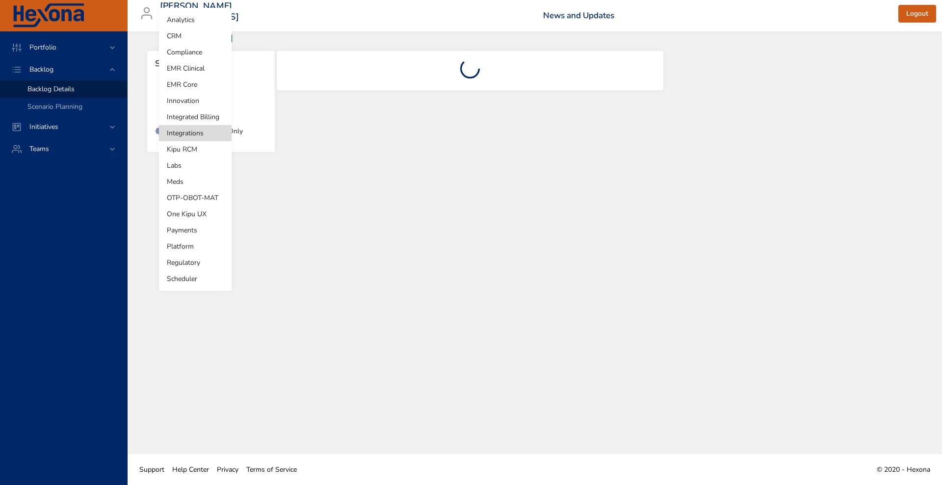
click at [195, 119] on li "Integrated Billing" at bounding box center [195, 117] width 73 height 16
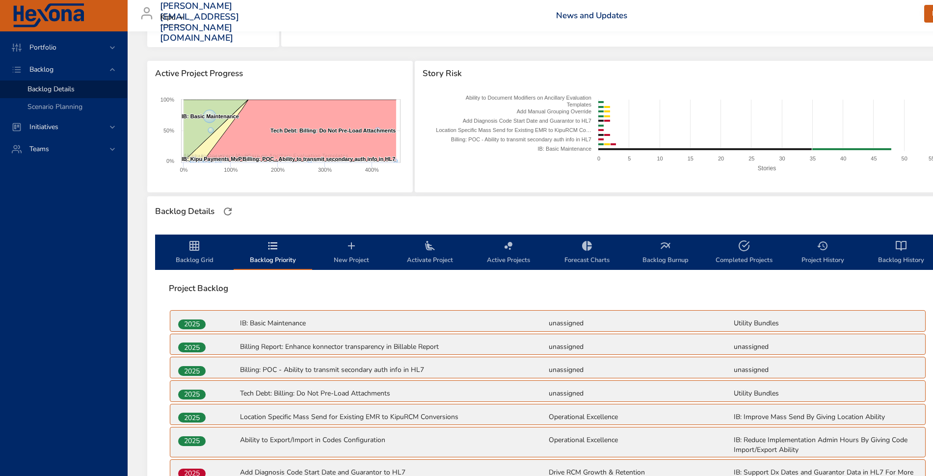
scroll to position [105, 0]
click at [190, 248] on icon "backlog-tab" at bounding box center [194, 246] width 10 height 10
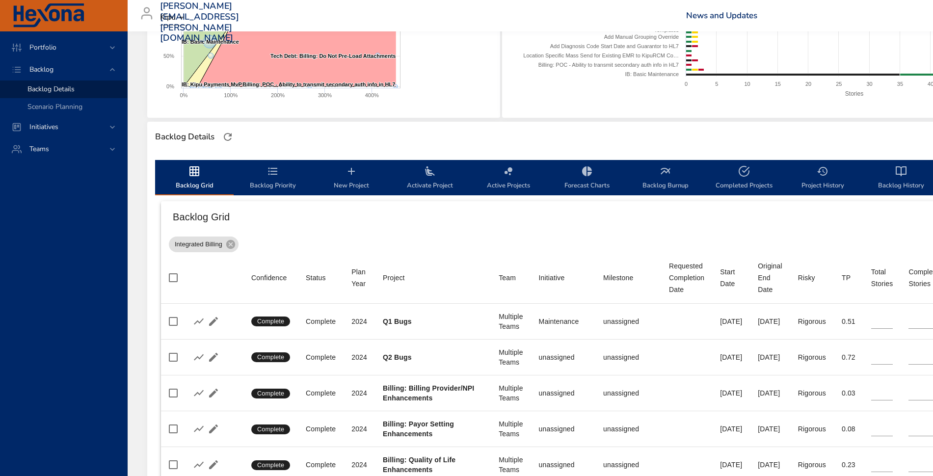
scroll to position [180, 320]
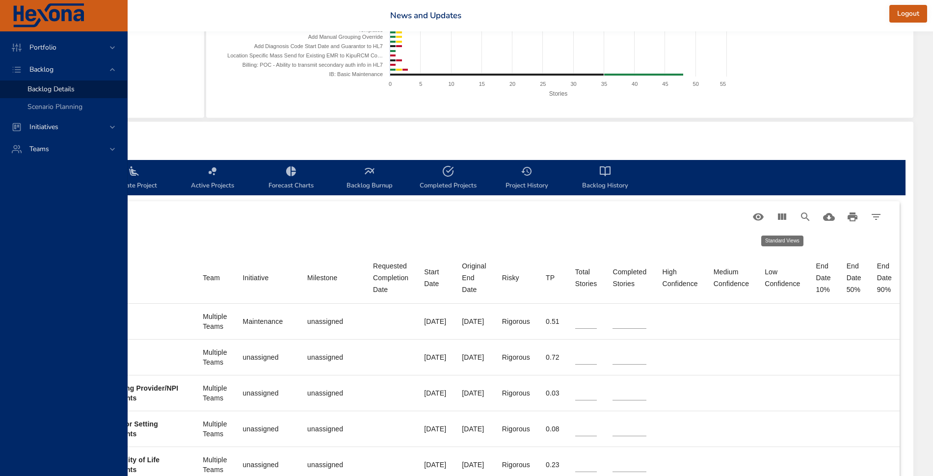
click at [751, 220] on button "Table Toolbar" at bounding box center [759, 217] width 24 height 24
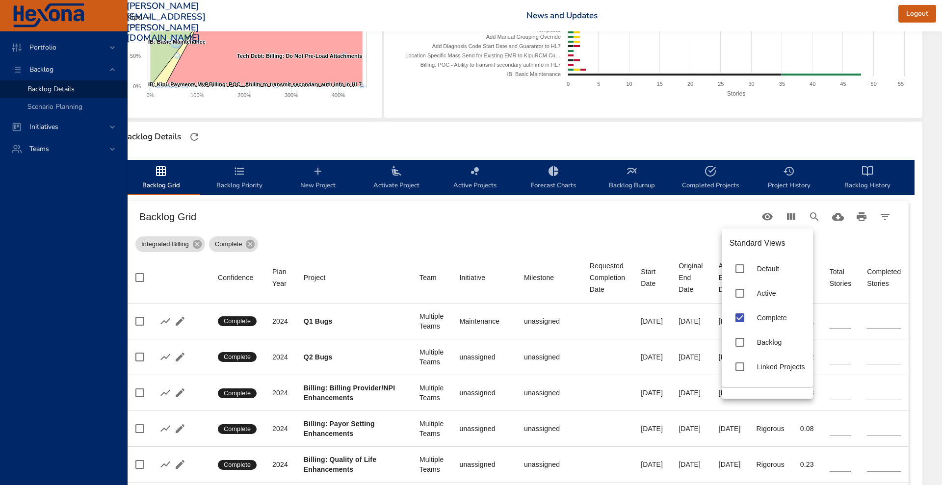
scroll to position [180, 71]
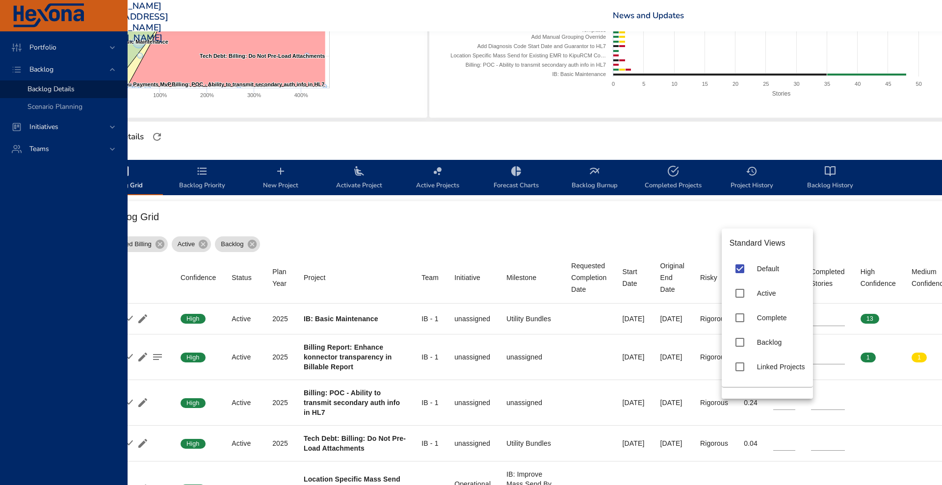
click at [400, 206] on div at bounding box center [471, 242] width 942 height 485
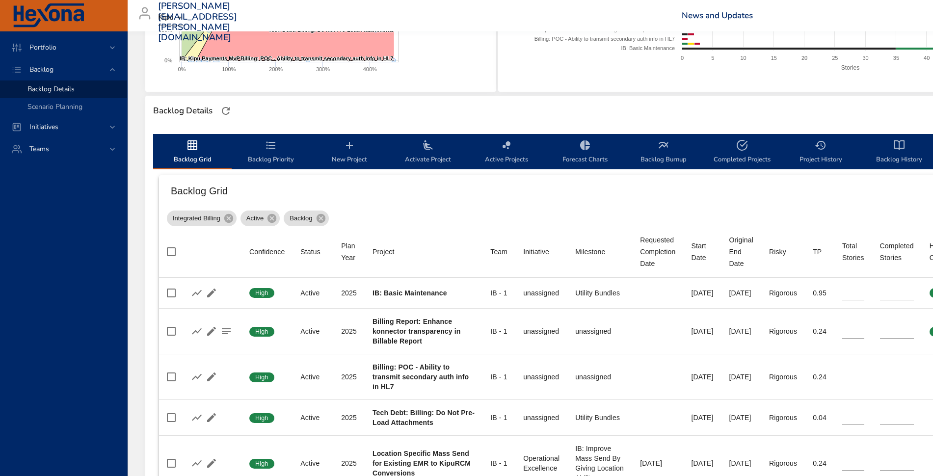
scroll to position [205, 2]
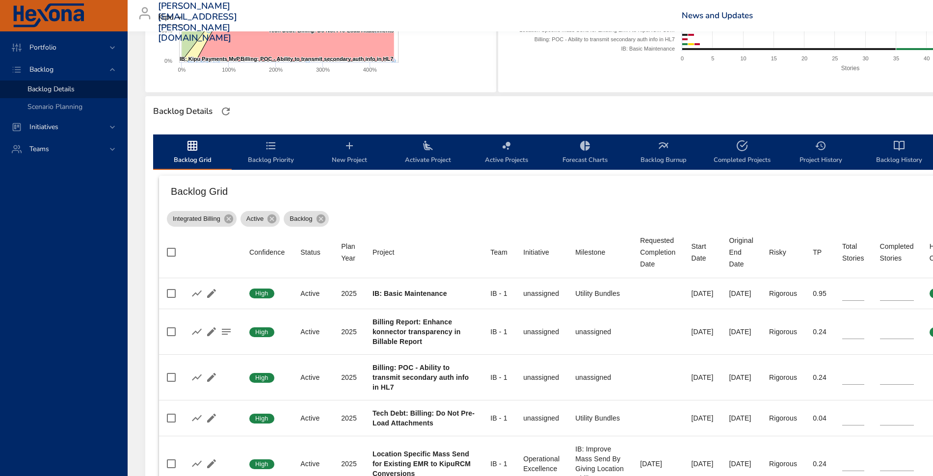
click at [656, 202] on div "Backlog Grid" at bounding box center [674, 191] width 1030 height 31
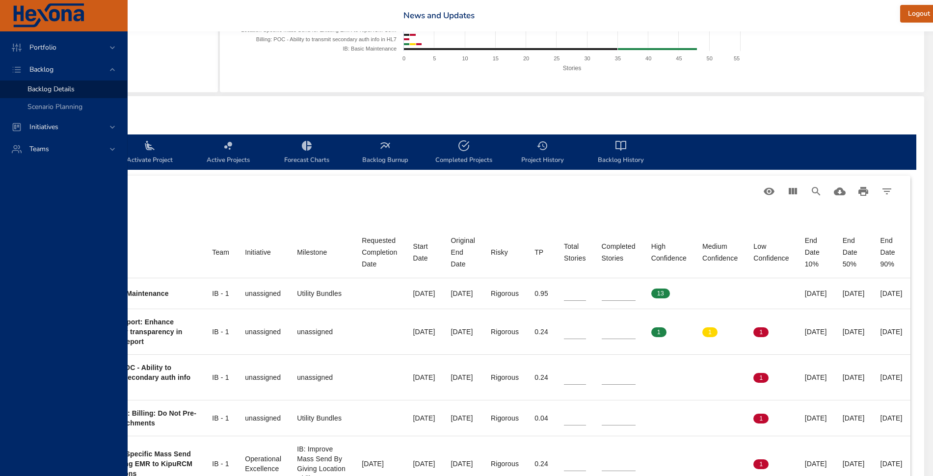
scroll to position [205, 354]
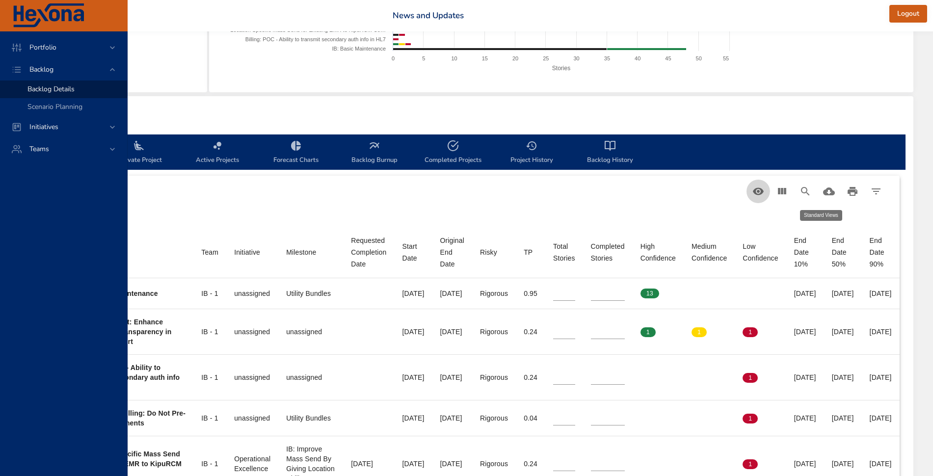
click at [763, 191] on icon "Table Toolbar" at bounding box center [758, 190] width 11 height 7
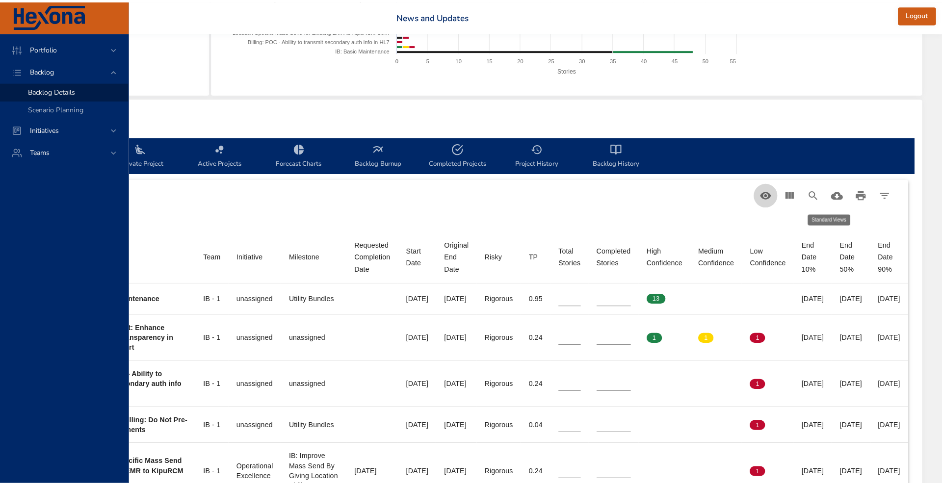
scroll to position [205, 345]
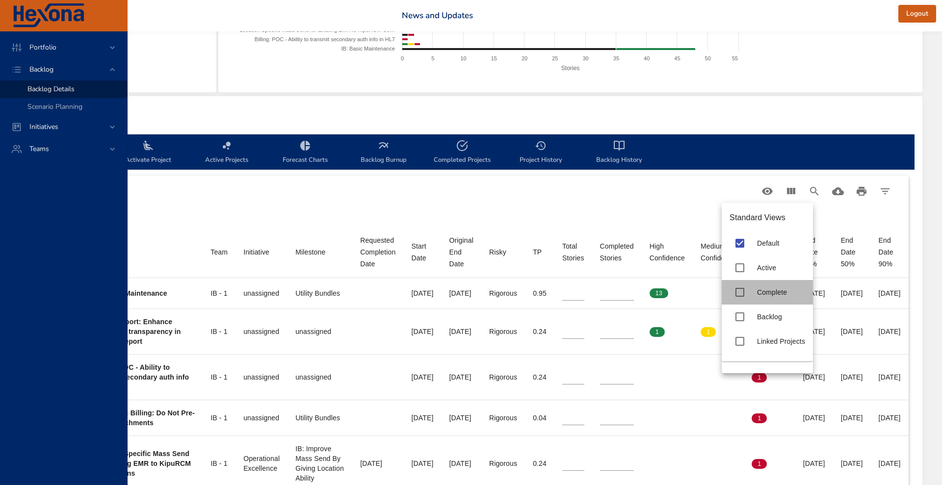
click at [763, 296] on div "Complete" at bounding box center [781, 293] width 48 height 10
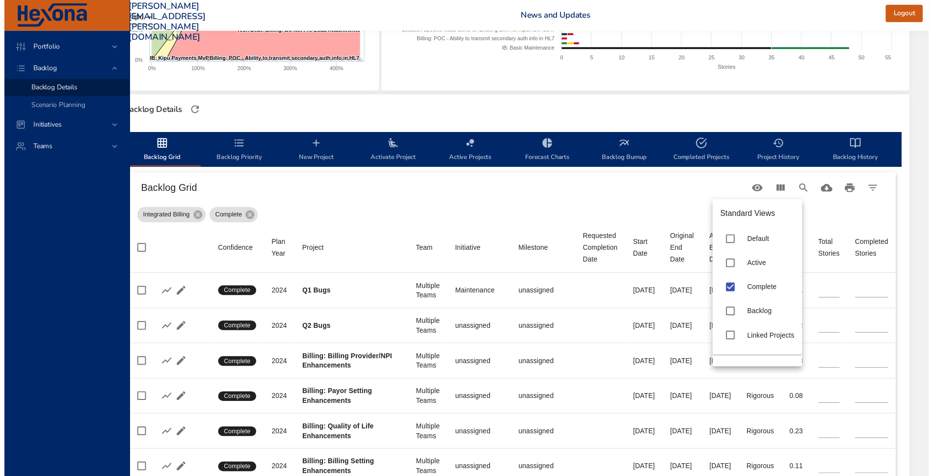
scroll to position [205, 71]
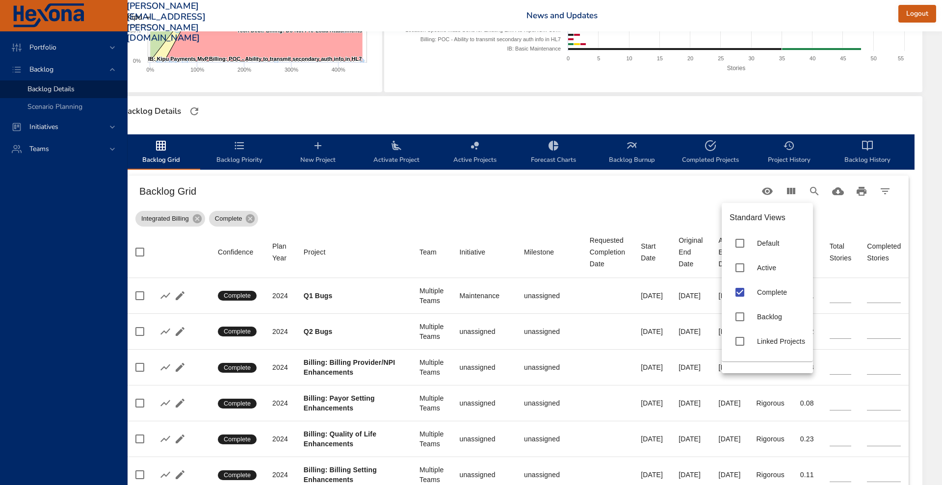
click at [522, 192] on div at bounding box center [471, 242] width 942 height 485
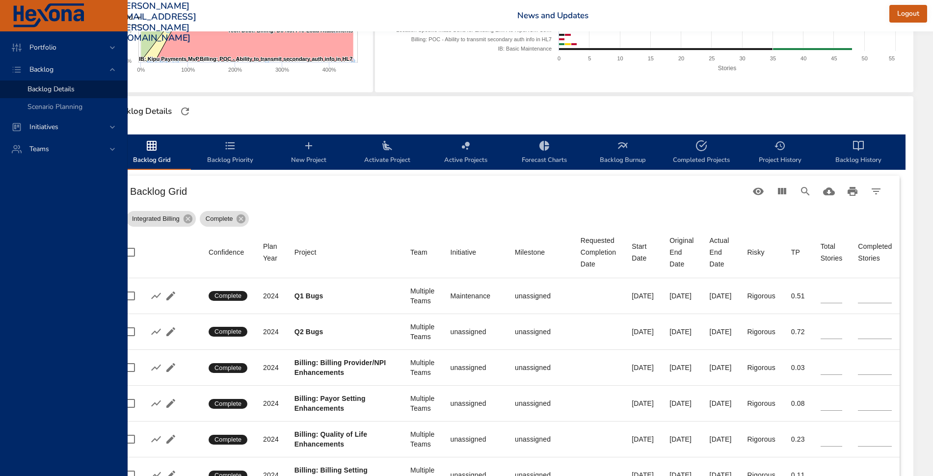
click at [522, 192] on div "Standard Views Default Active Complete Backlog Linked Projects" at bounding box center [466, 238] width 933 height 476
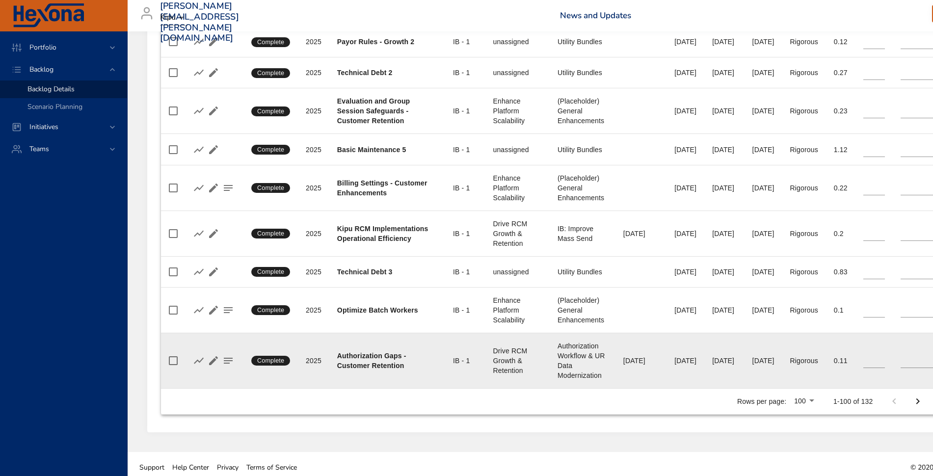
scroll to position [4146, 80]
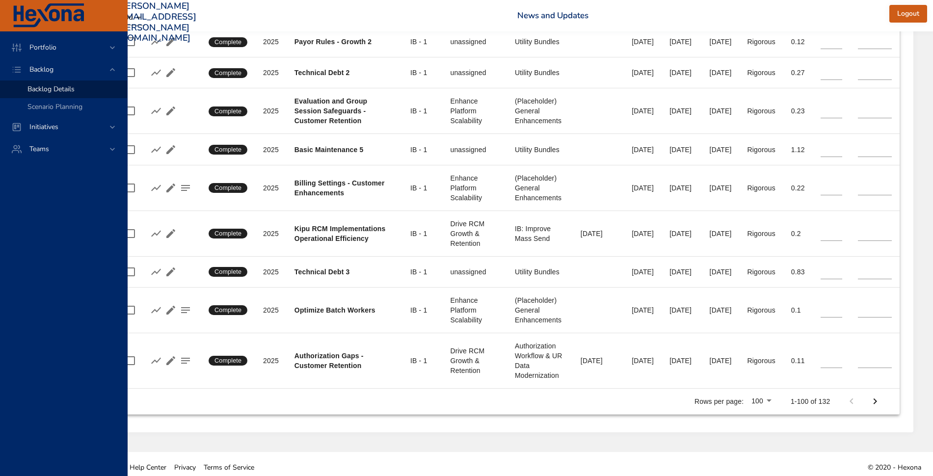
click at [878, 394] on button "Next Page" at bounding box center [875, 402] width 24 height 24
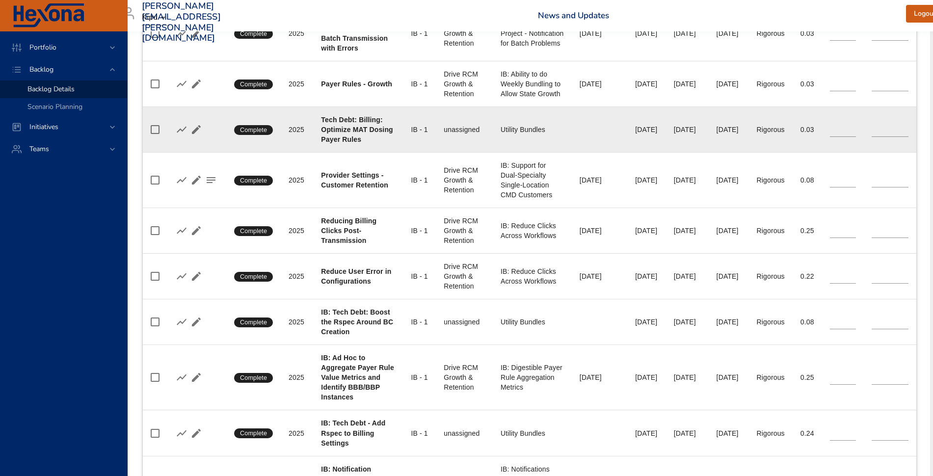
scroll to position [1366, 0]
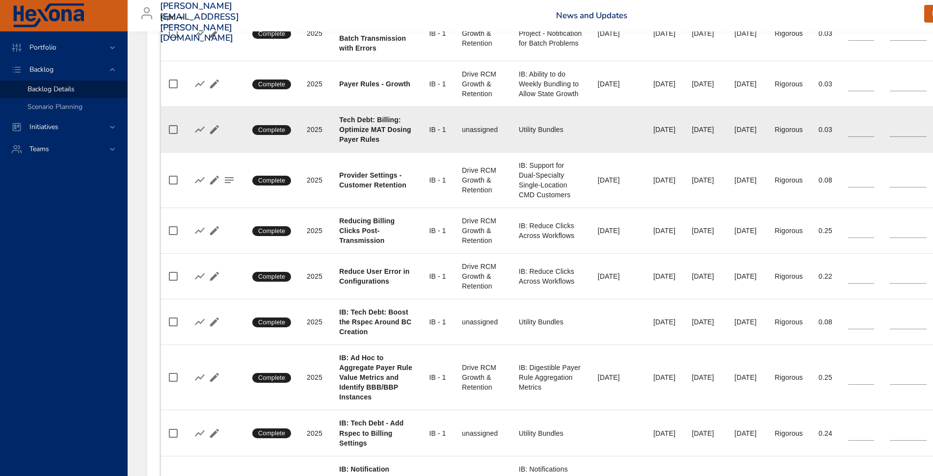
click at [375, 143] on b "Tech Debt: Billing: Optimize MAT Dosing Payer Rules" at bounding box center [375, 129] width 72 height 27
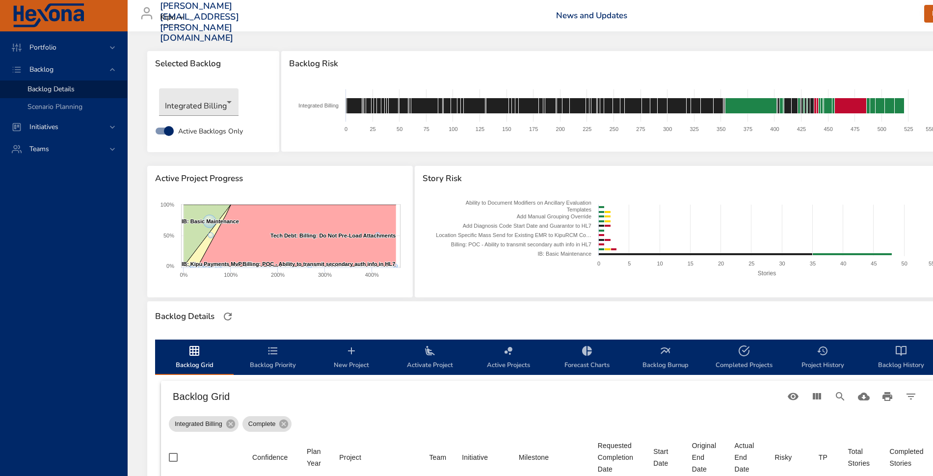
scroll to position [1366, 0]
